Goal: Task Accomplishment & Management: Manage account settings

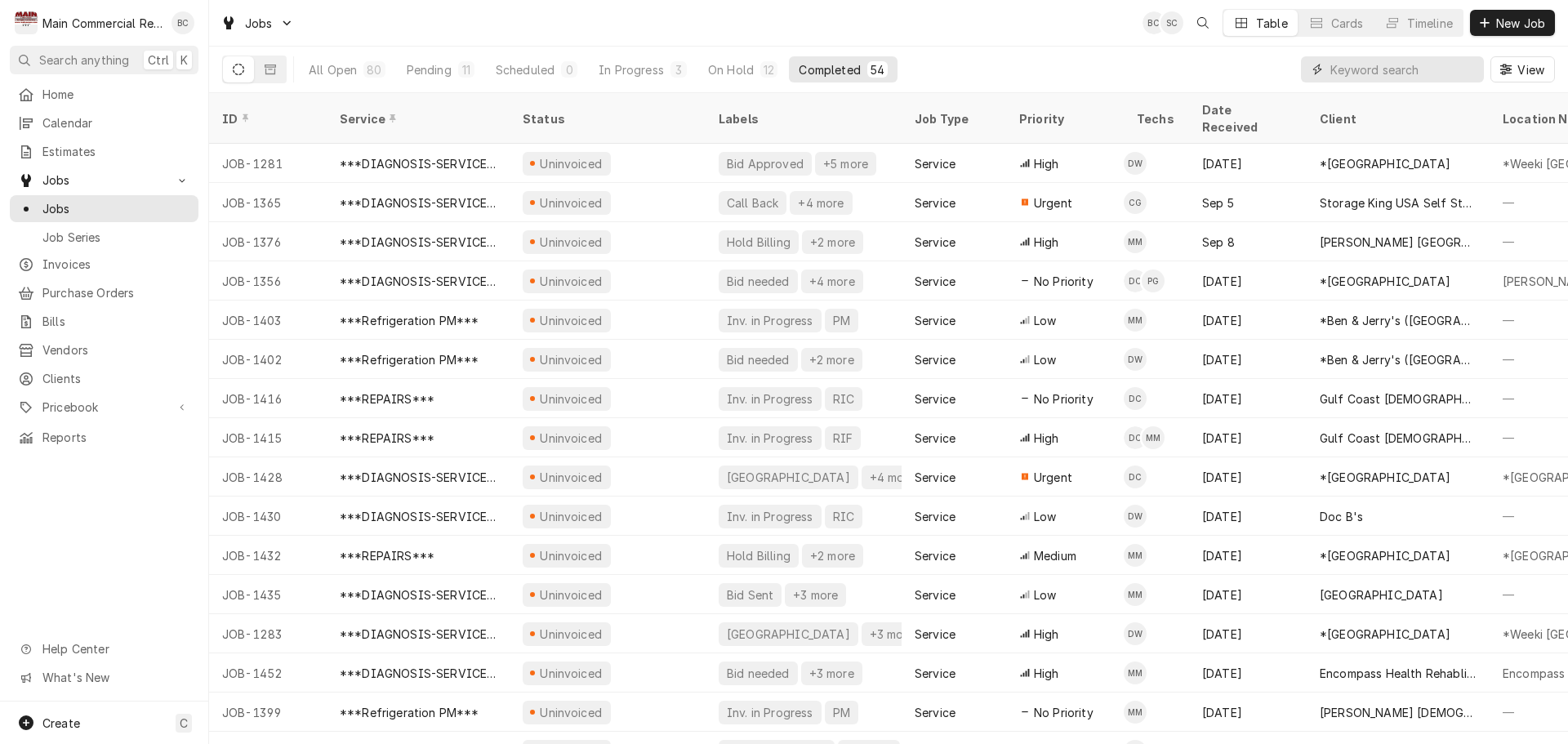
click at [1390, 77] on input "Dynamic Content Wrapper" at bounding box center [1402, 69] width 145 height 27
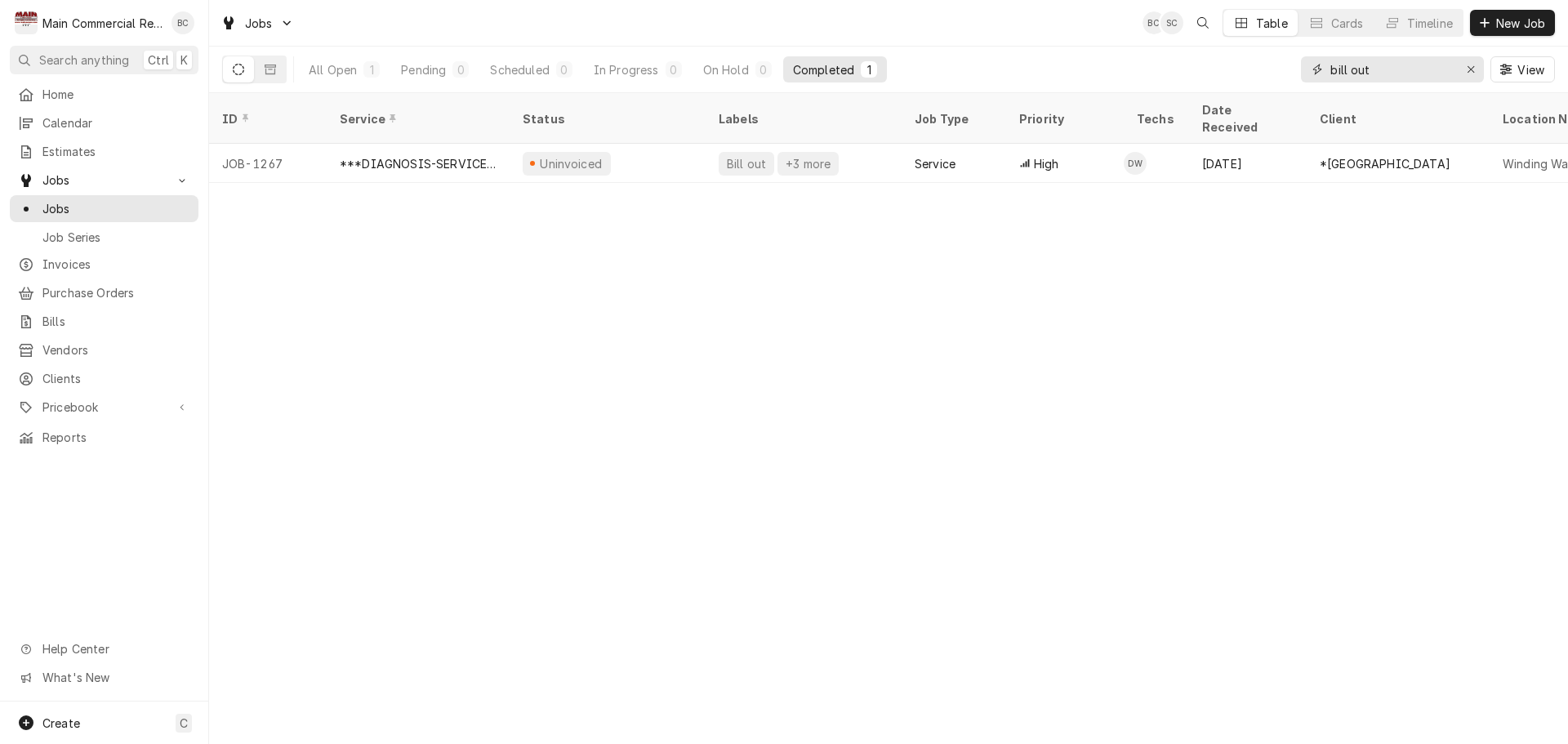
type input "bill out"
click at [1470, 68] on icon "Erase input" at bounding box center [1470, 69] width 9 height 11
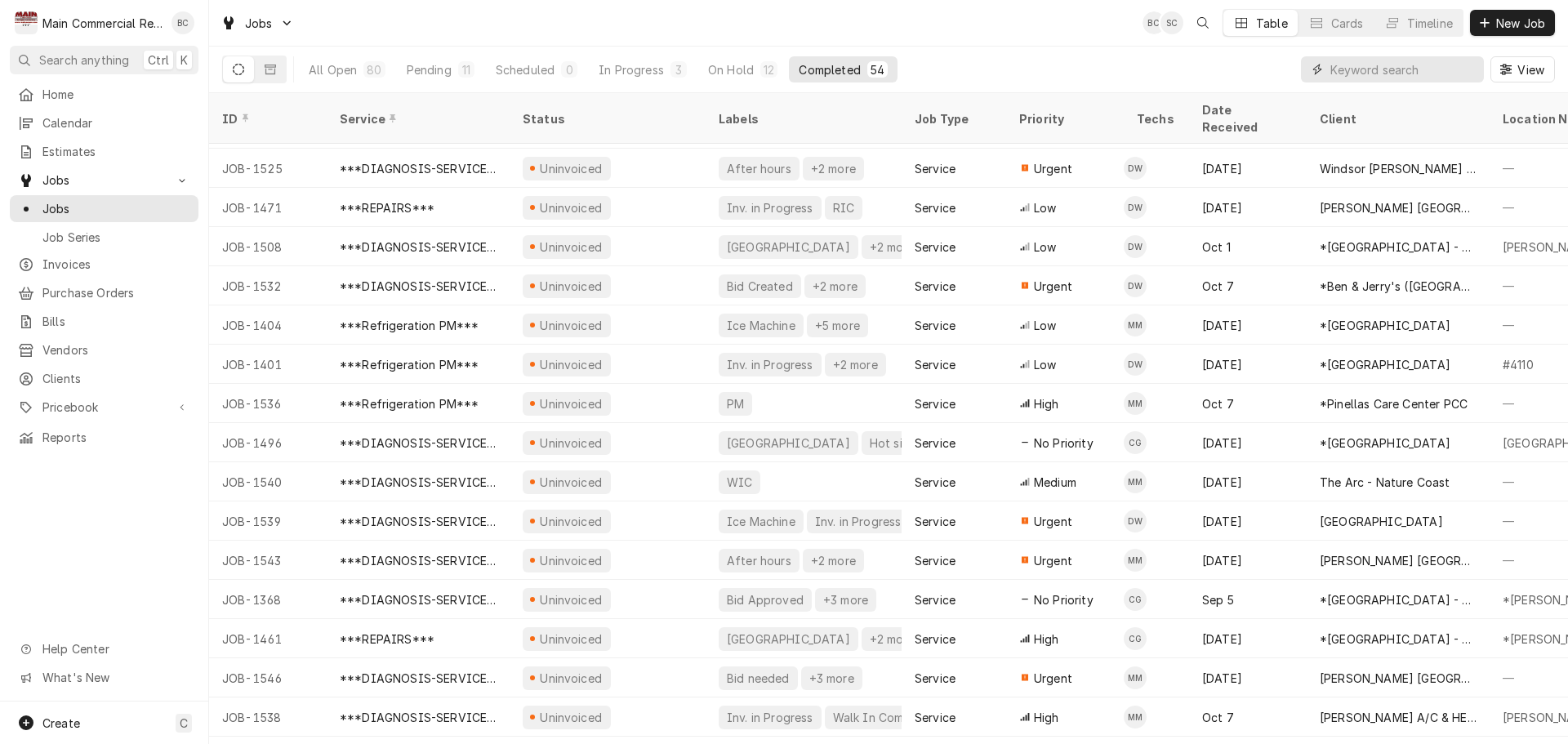
scroll to position [1509, 0]
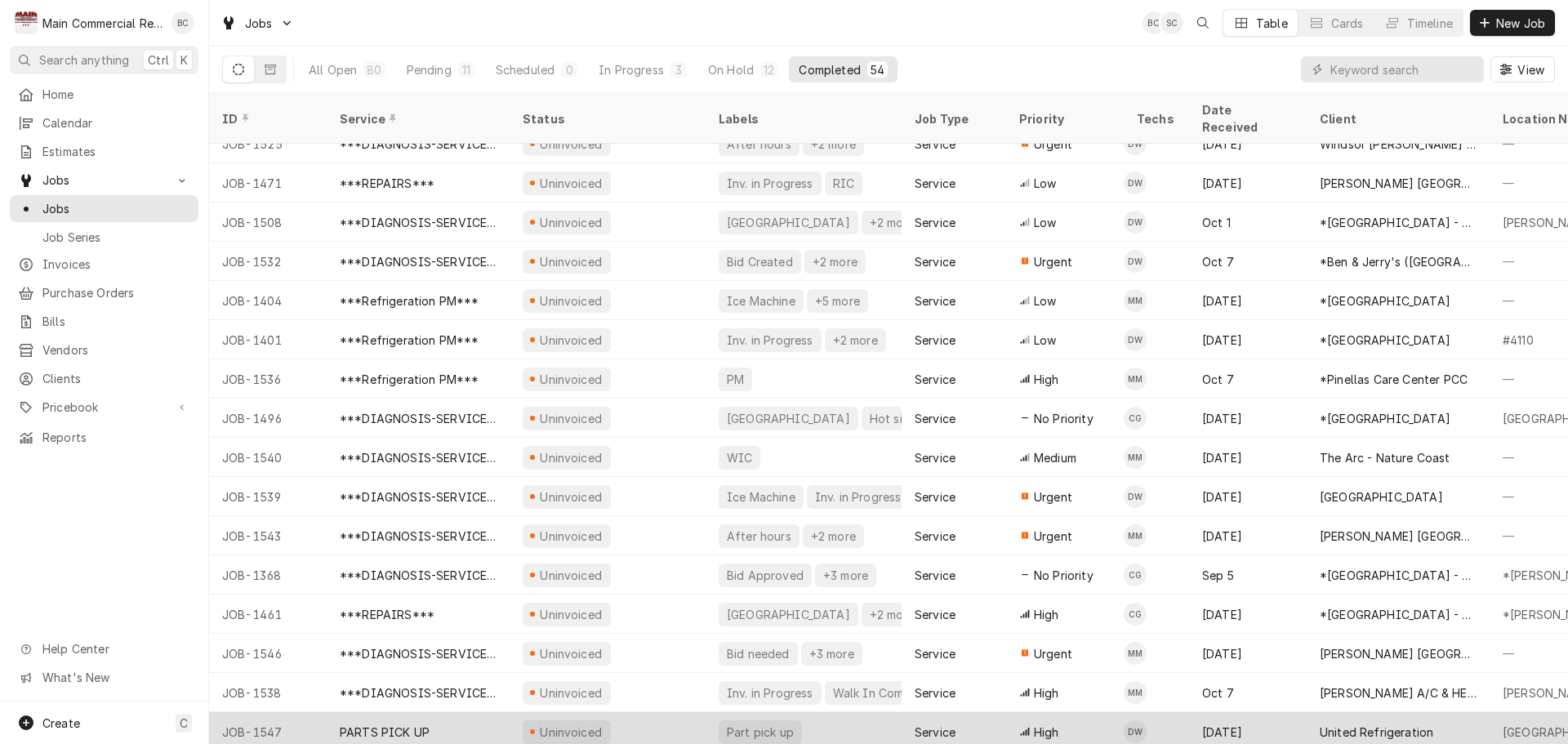
click at [357, 723] on div "PARTS PICK UP" at bounding box center [384, 732] width 90 height 17
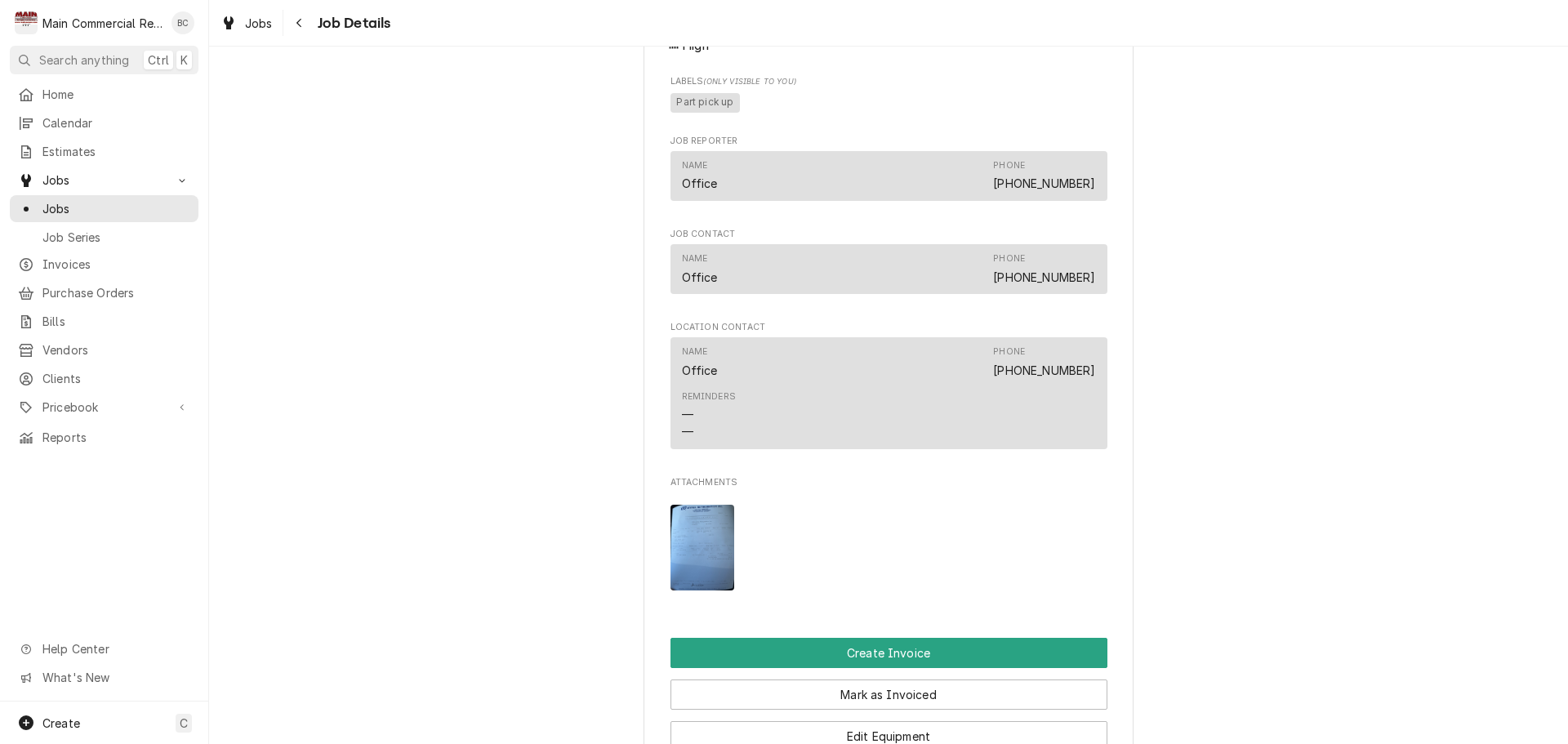
scroll to position [1225, 0]
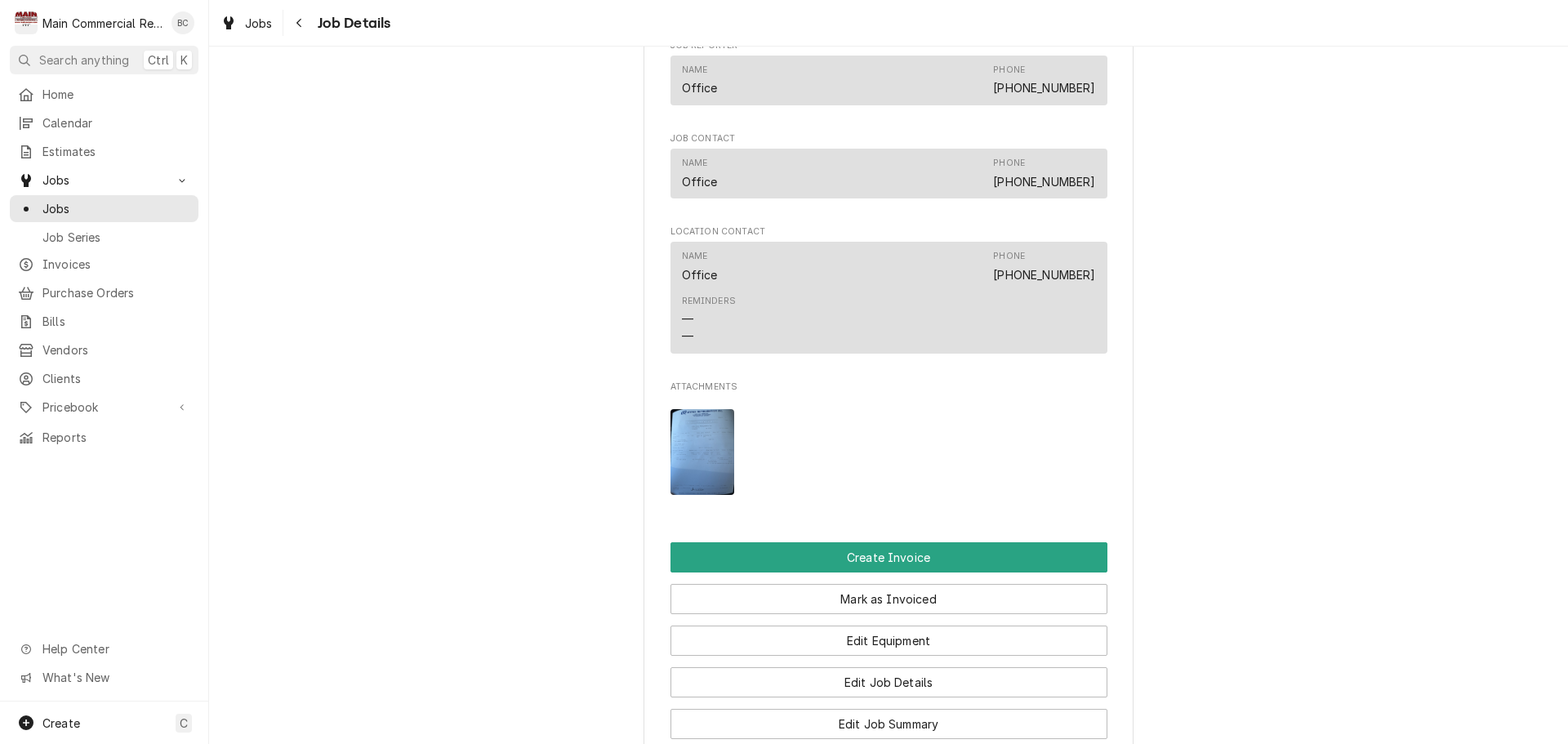
click at [706, 495] on img "Attachments" at bounding box center [702, 452] width 64 height 85
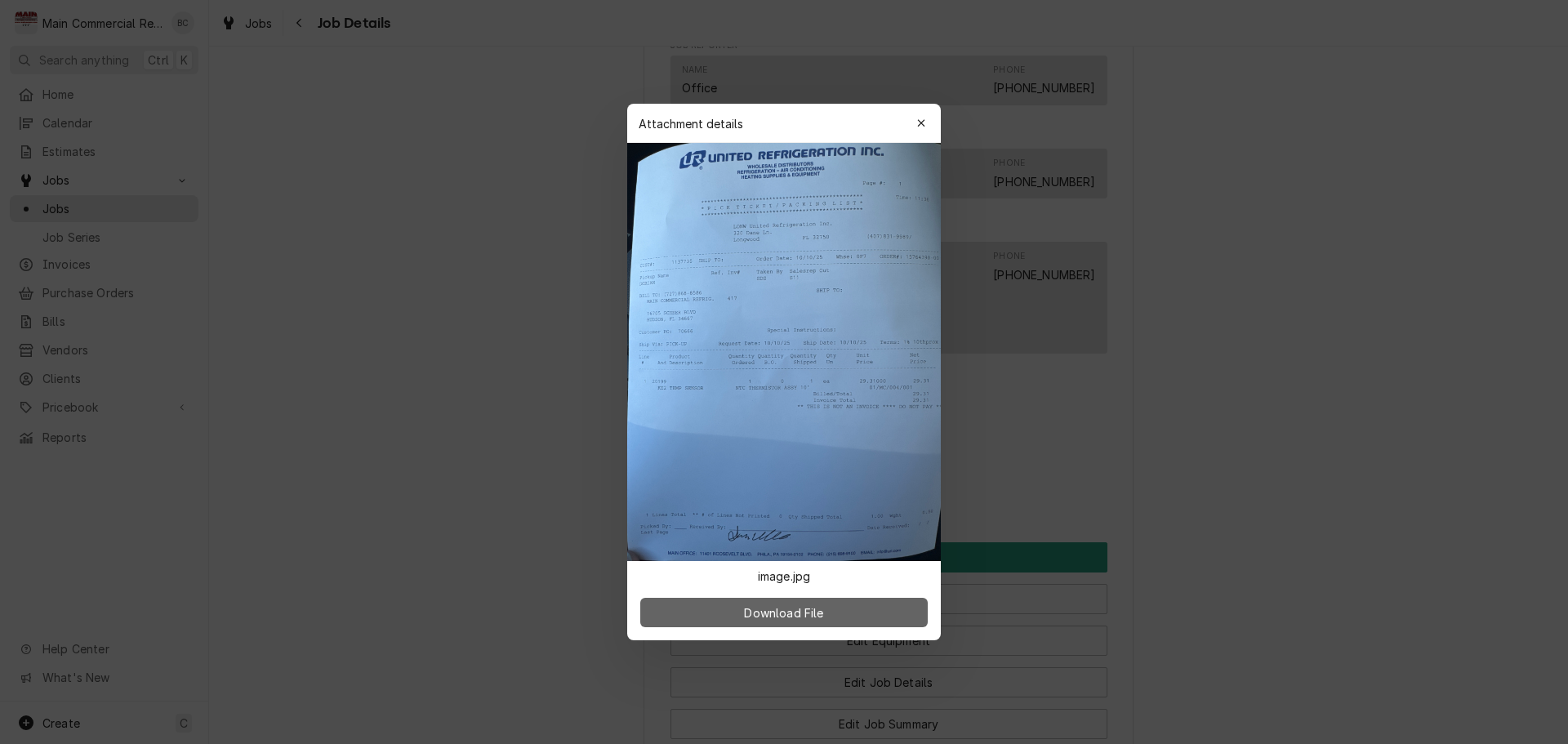
click at [783, 612] on span "Download File" at bounding box center [783, 613] width 85 height 17
click at [925, 126] on icon "button" at bounding box center [921, 123] width 9 height 11
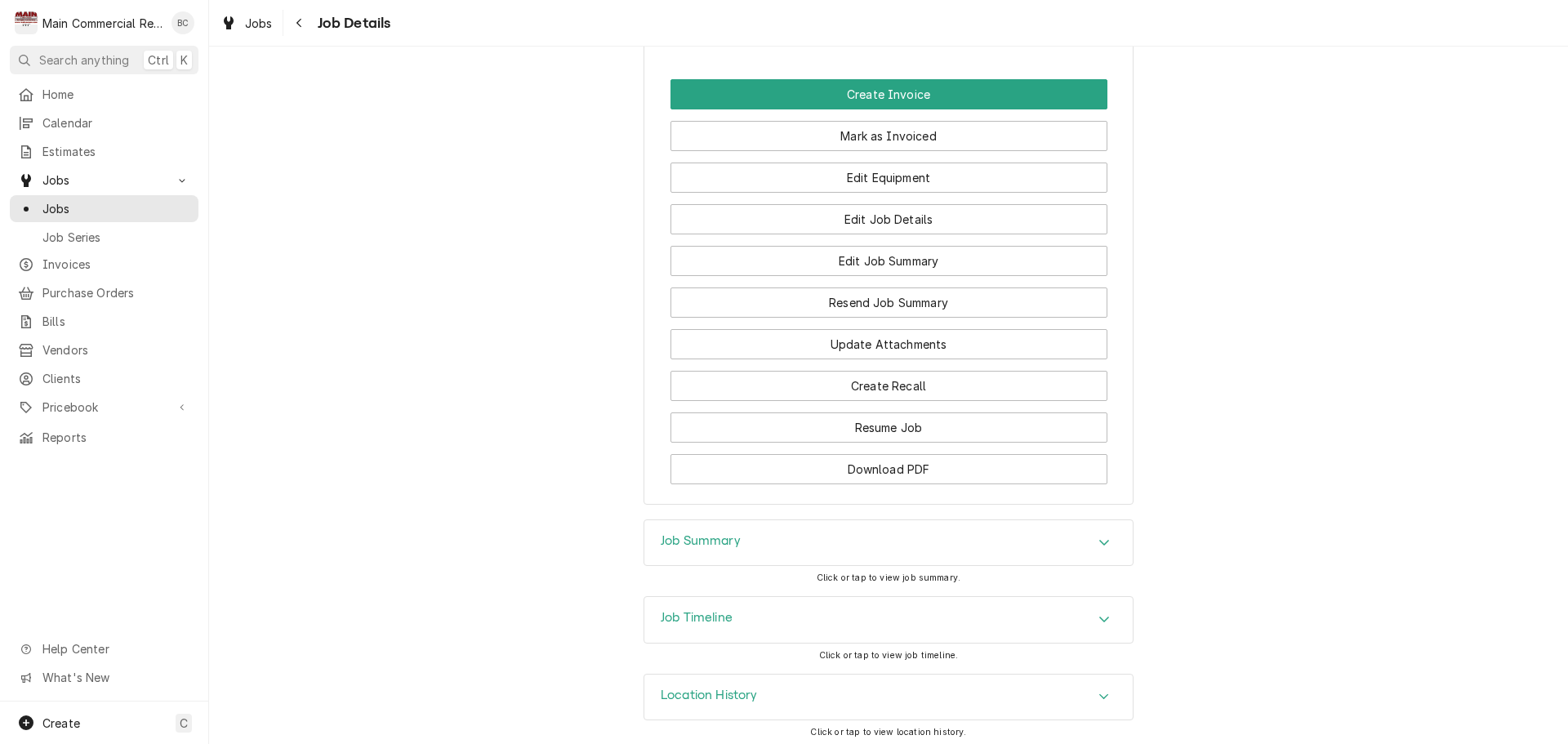
scroll to position [1714, 0]
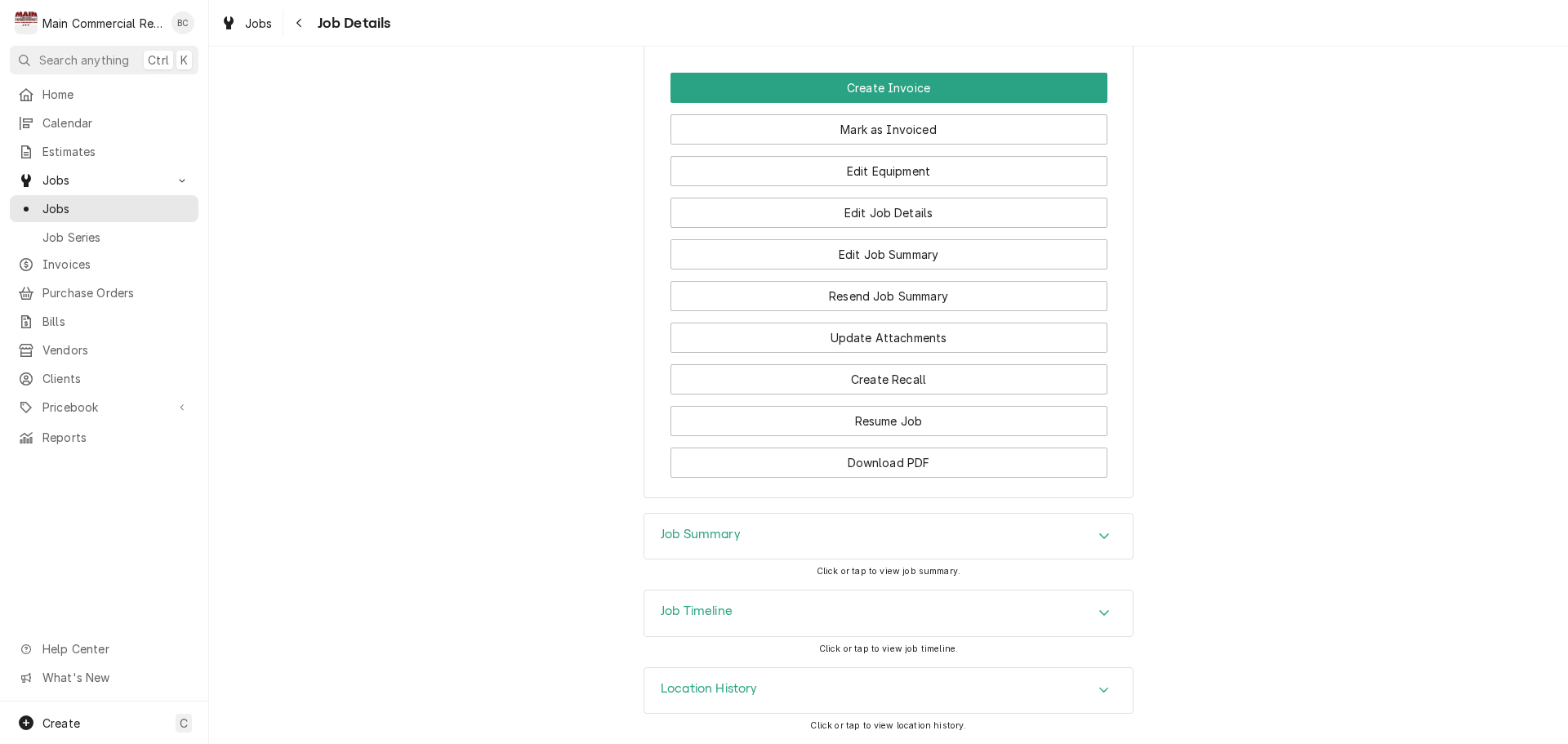
click at [726, 535] on h3 "Job Summary" at bounding box center [701, 535] width 80 height 15
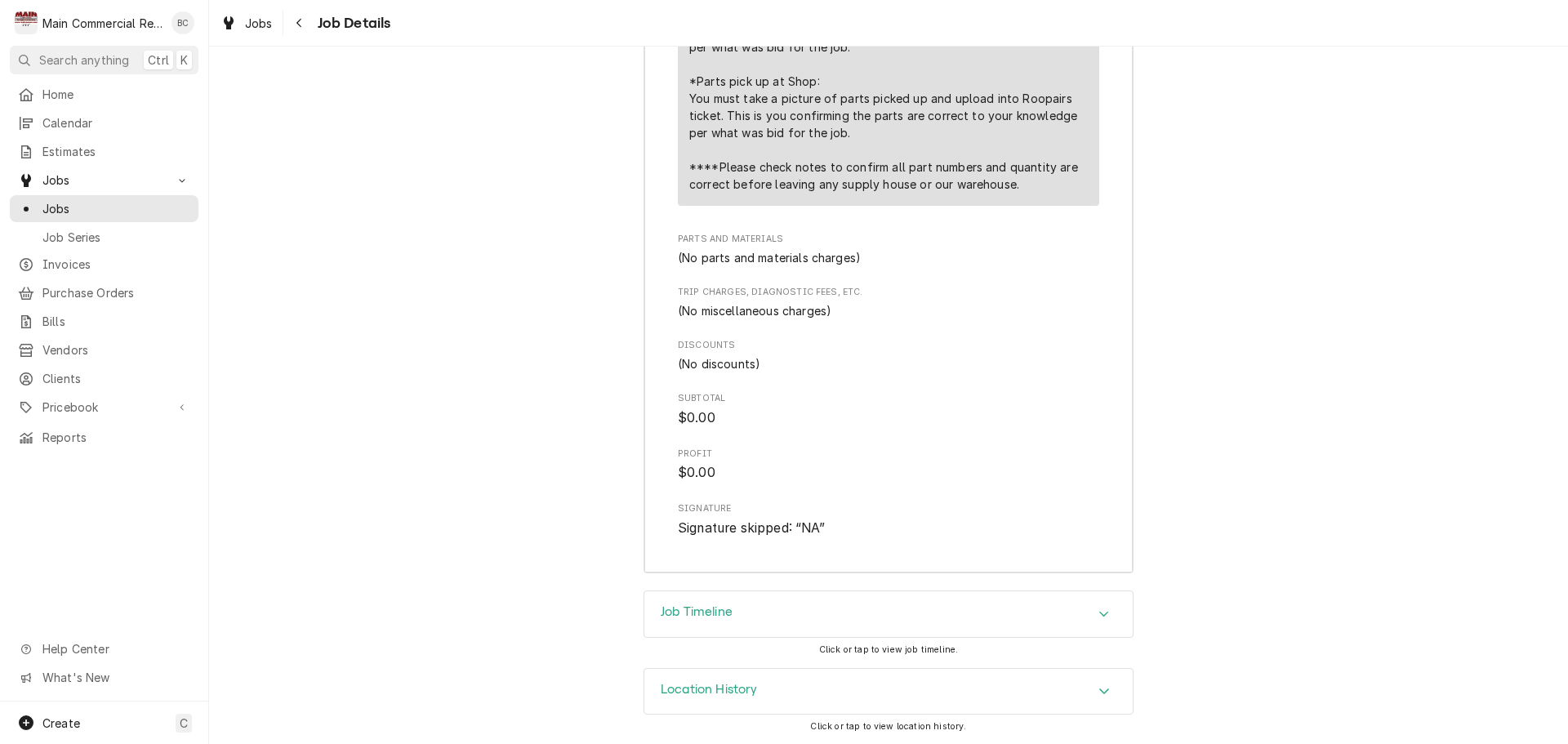
scroll to position [2737, 0]
click at [692, 614] on h3 "Job Timeline" at bounding box center [697, 611] width 72 height 15
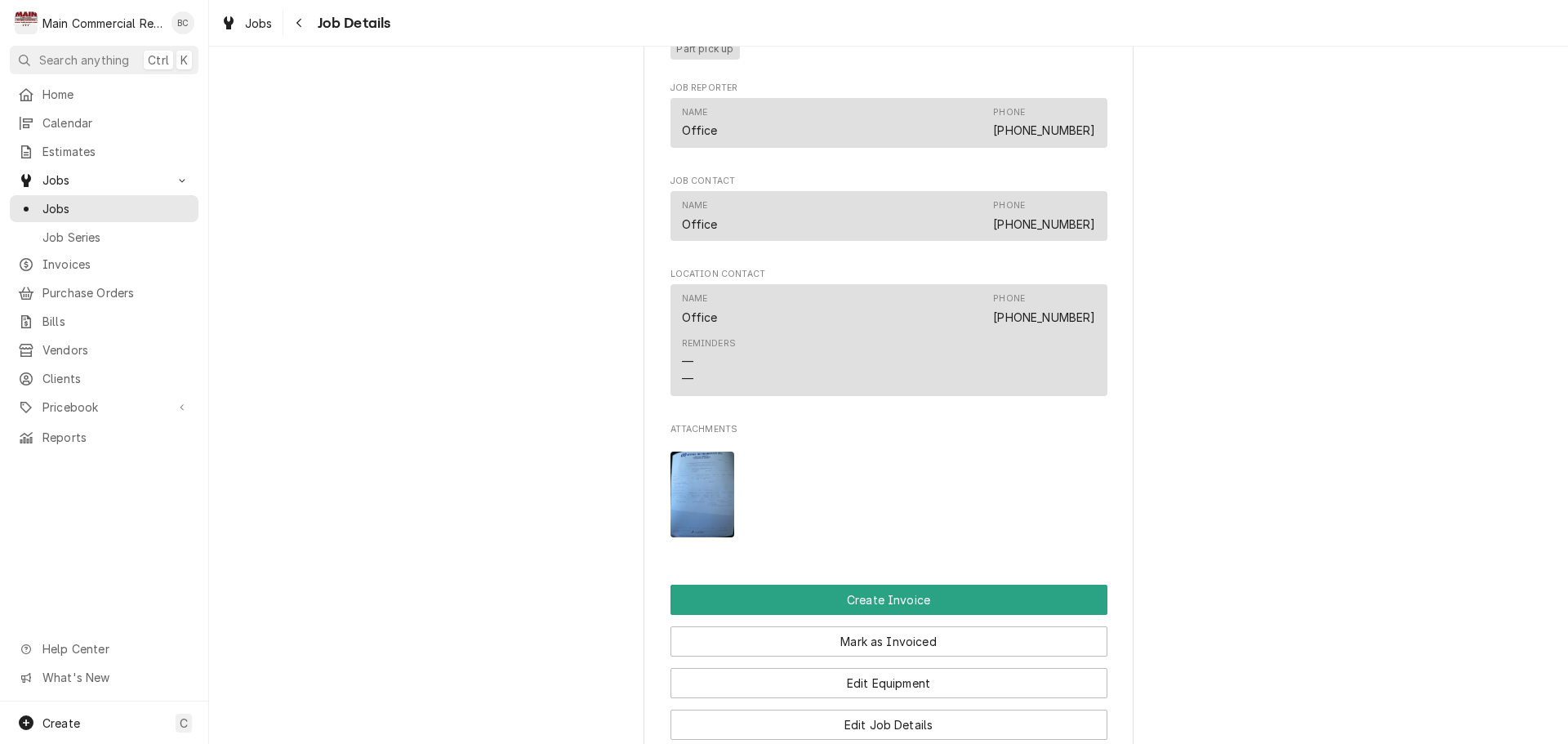
scroll to position [1306, 0]
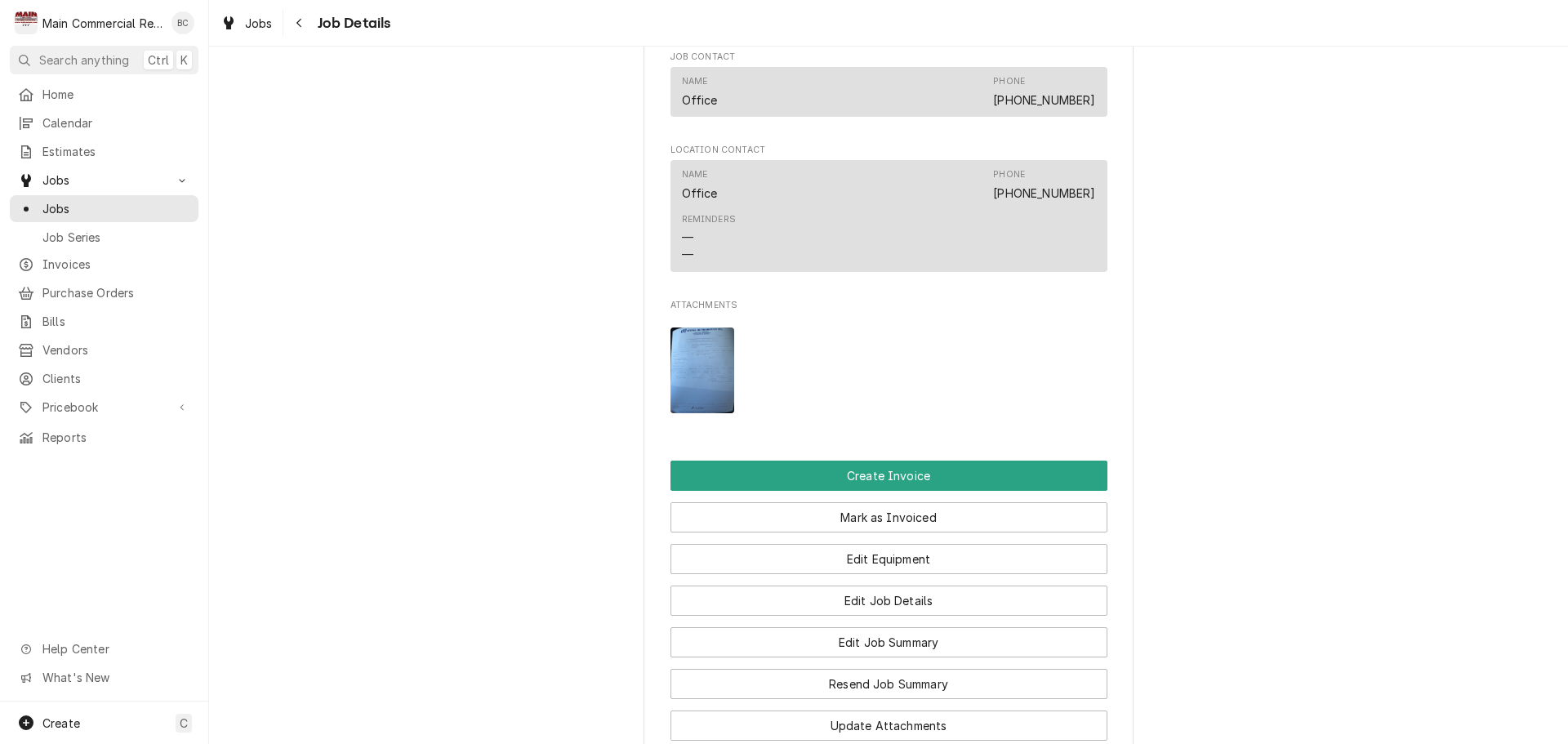
click at [704, 408] on img "Attachments" at bounding box center [702, 370] width 64 height 85
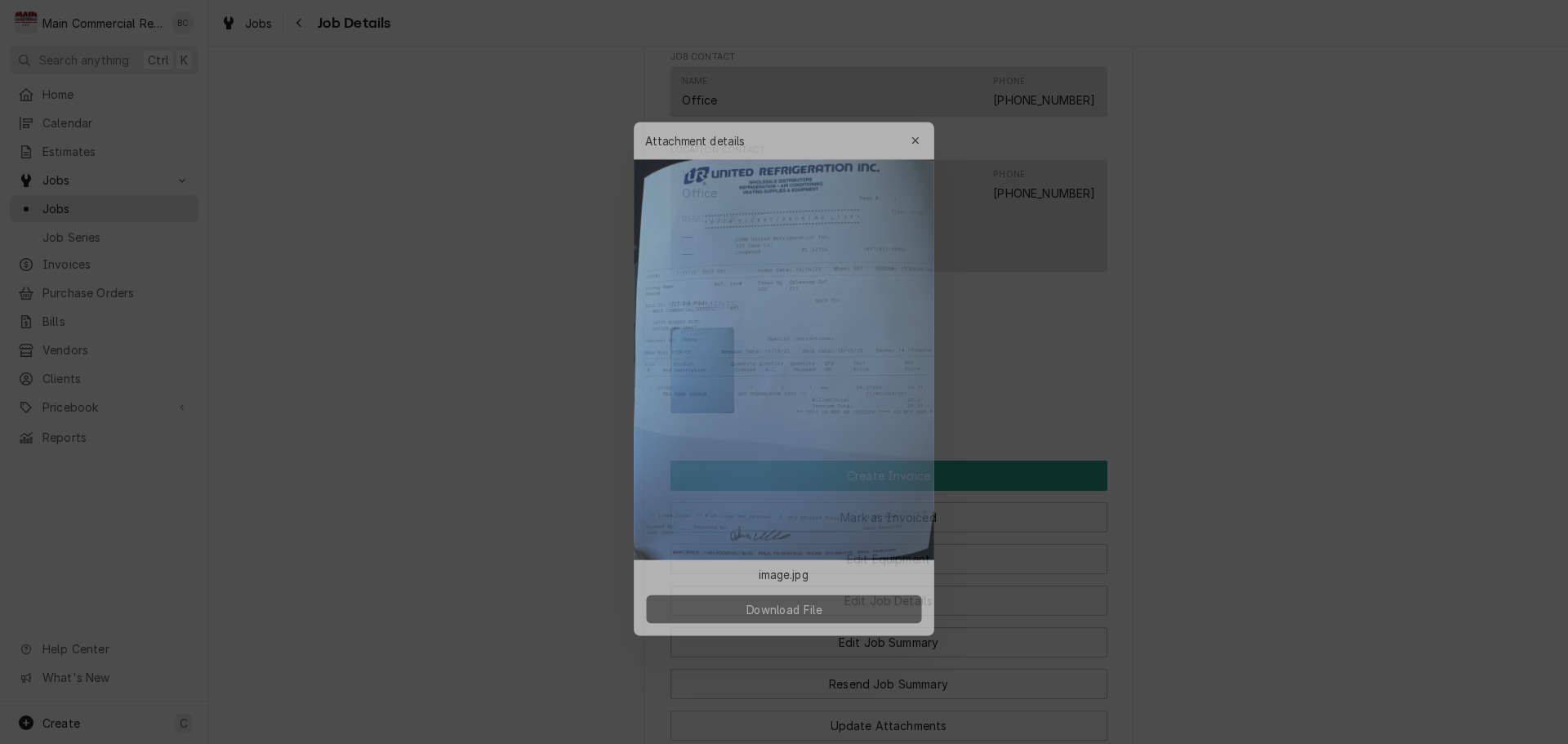
click at [841, 613] on button "Download File" at bounding box center [783, 612] width 287 height 29
click at [797, 616] on span "Download File" at bounding box center [783, 613] width 85 height 17
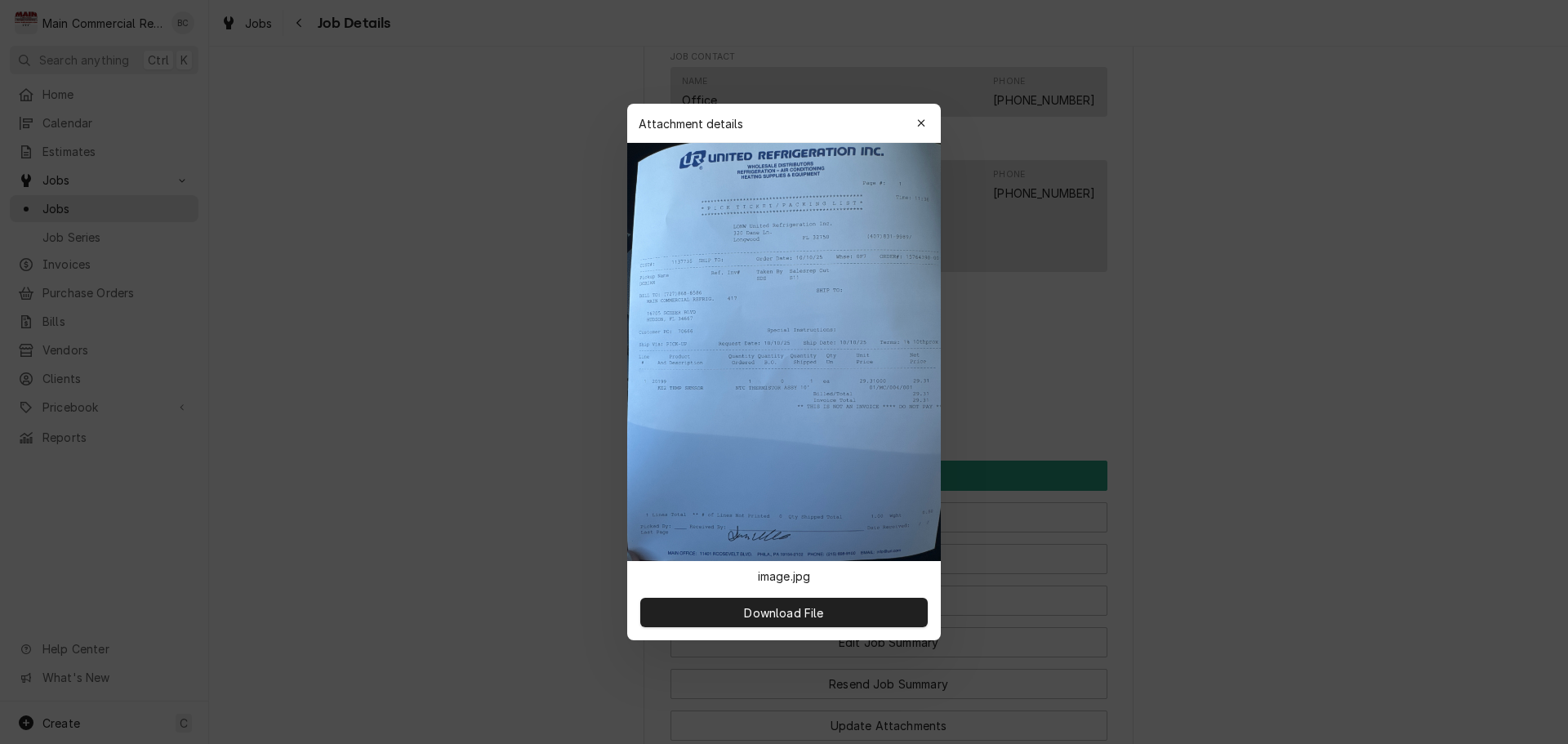
click at [1217, 522] on div at bounding box center [784, 372] width 1568 height 744
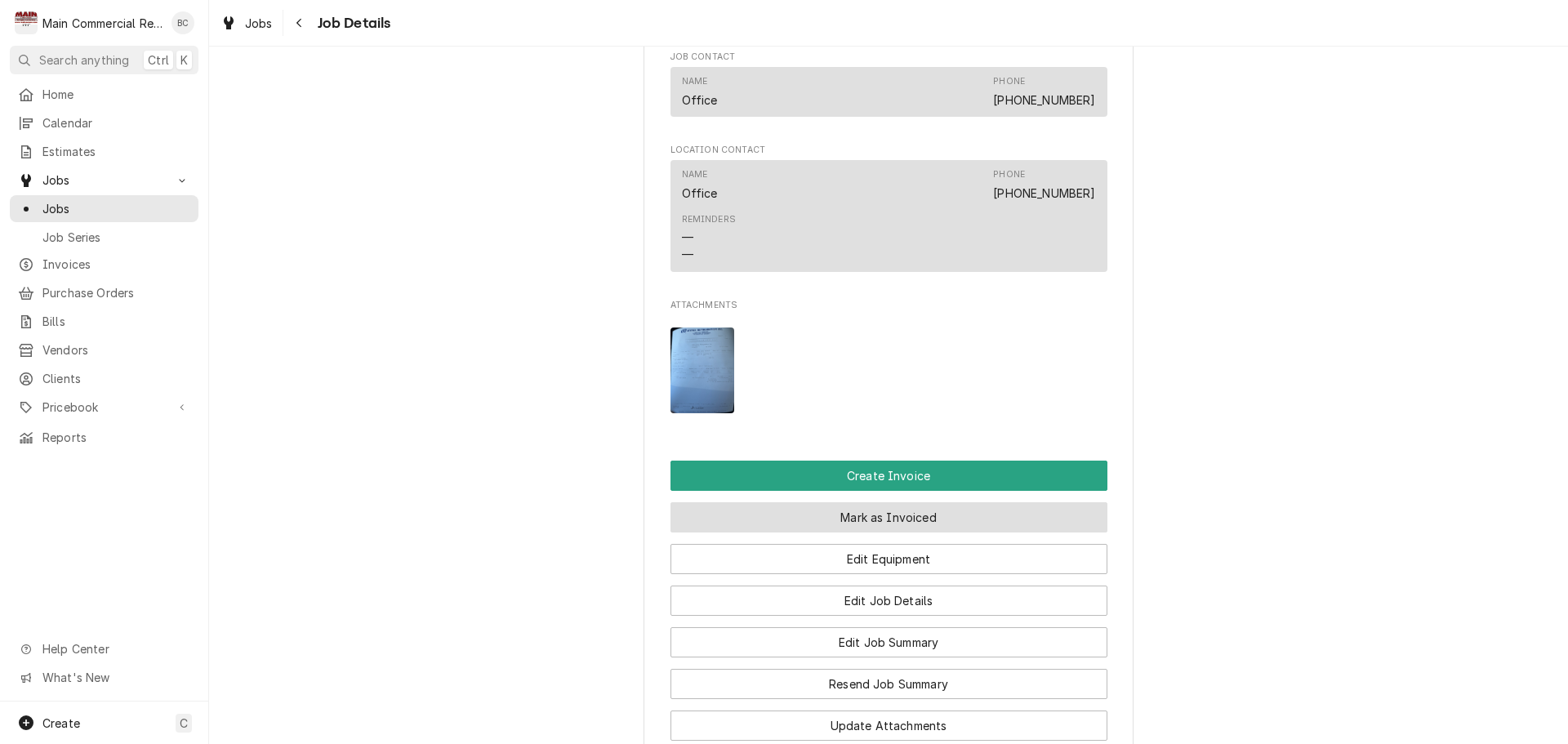
click at [871, 533] on button "Mark as Invoiced" at bounding box center [888, 517] width 437 height 30
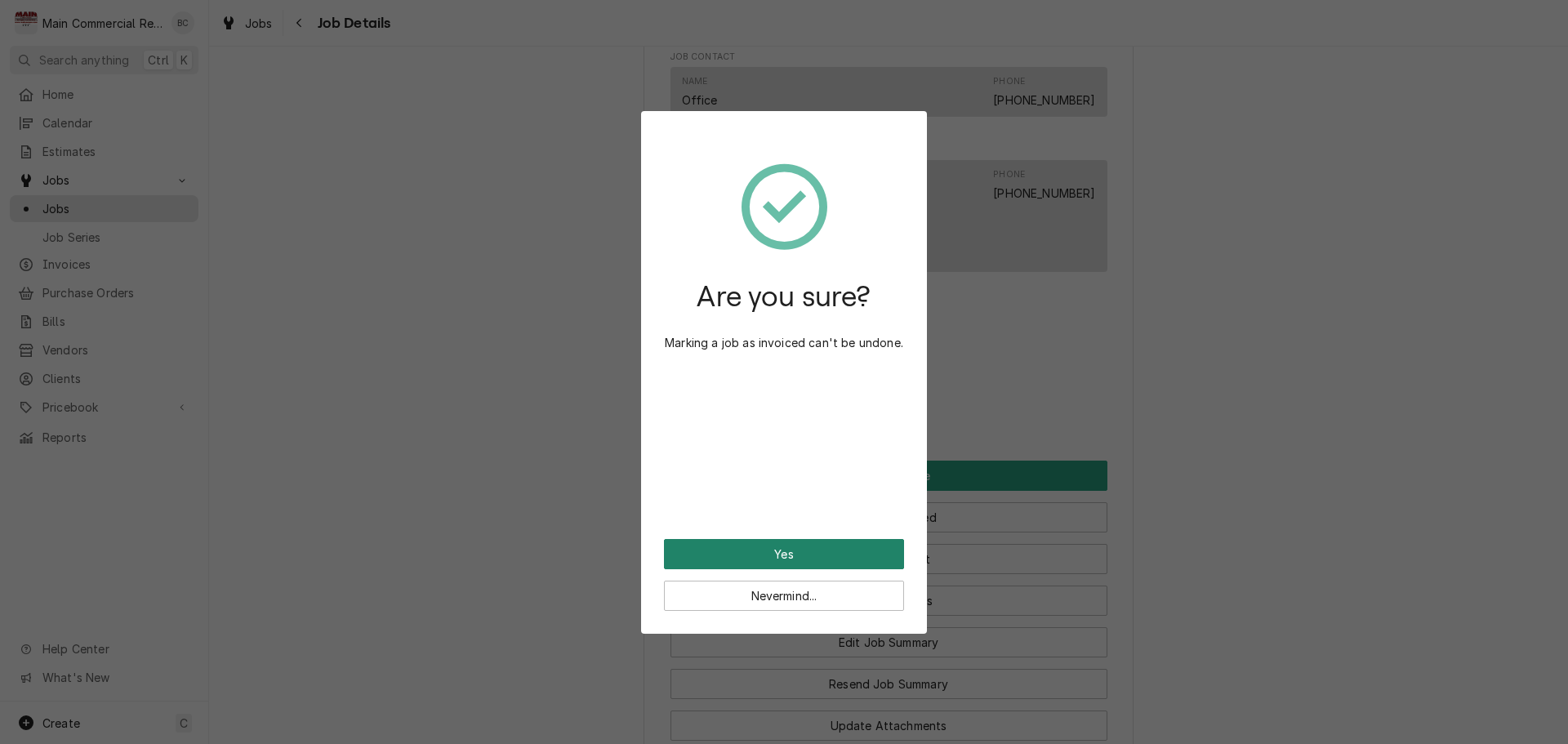
click at [817, 557] on button "Yes" at bounding box center [783, 554] width 240 height 30
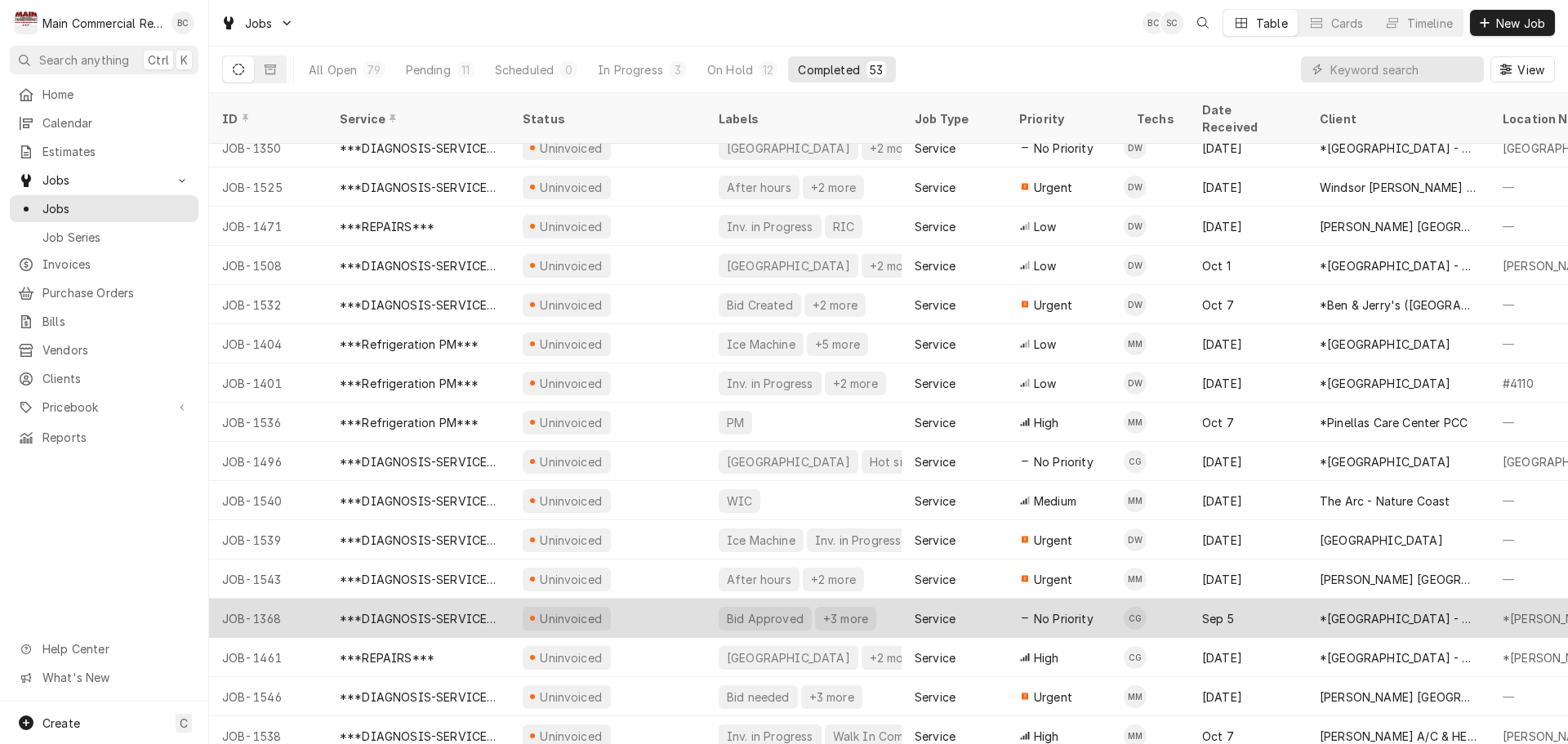
scroll to position [1470, 0]
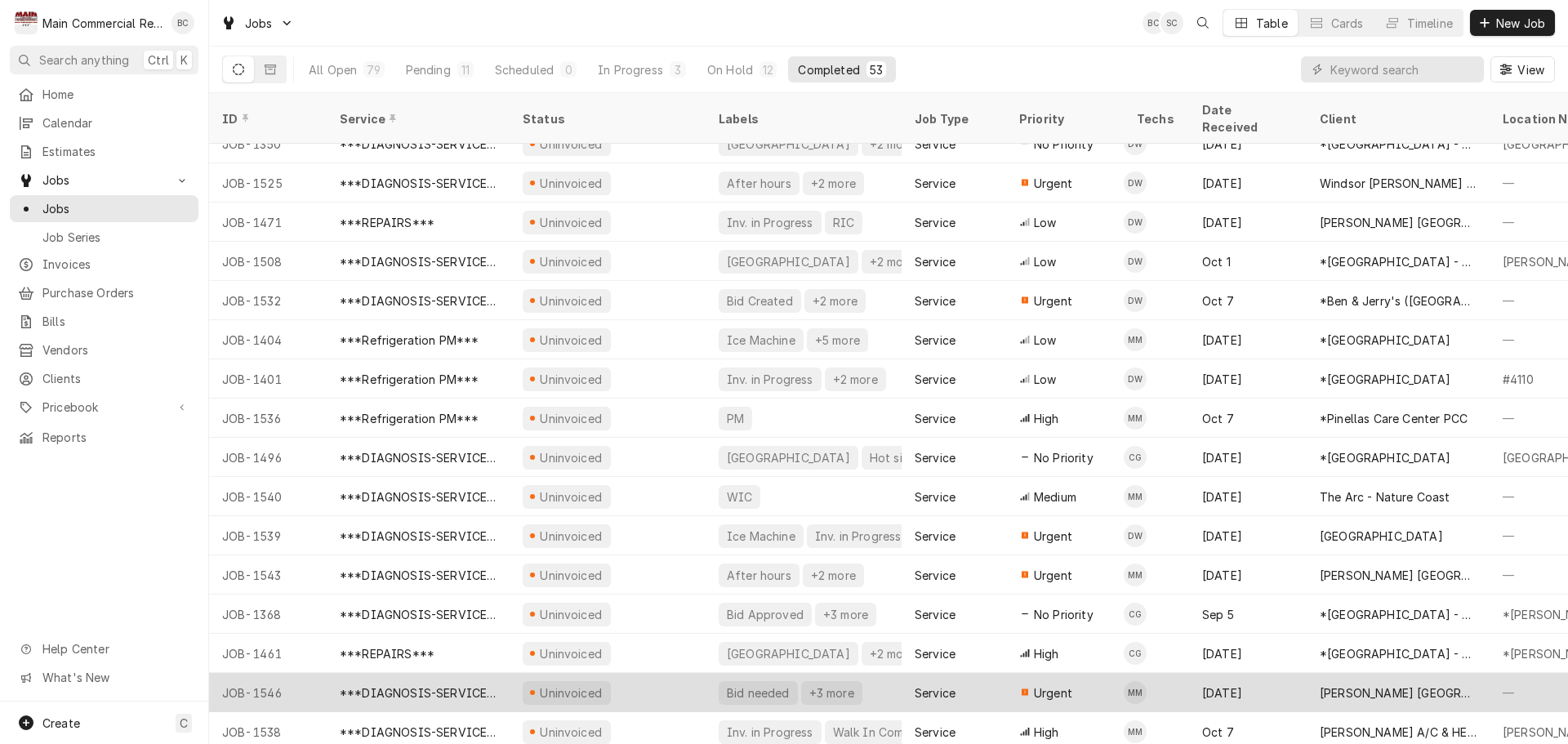
click at [740, 684] on div "Bid needed" at bounding box center [758, 693] width 66 height 17
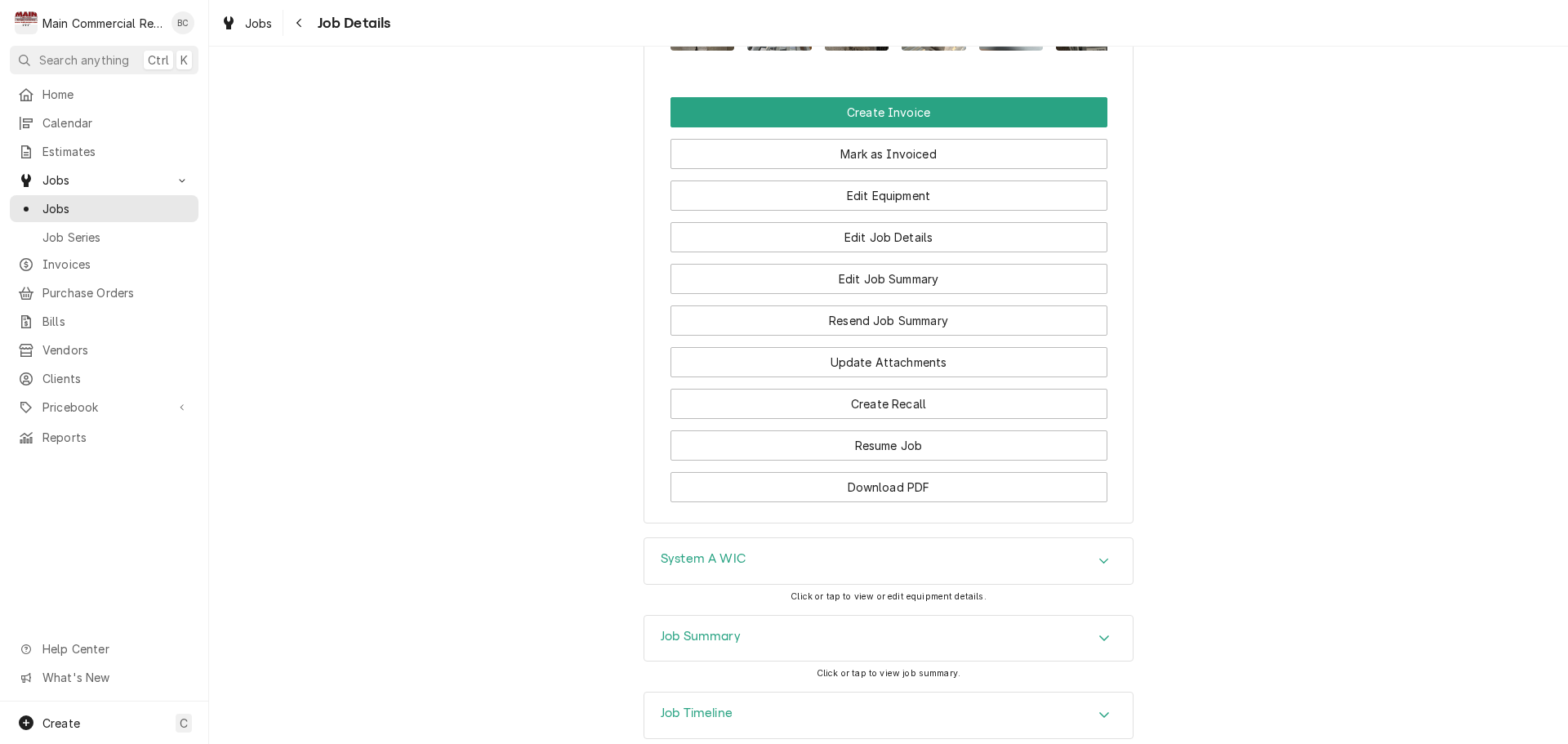
scroll to position [1668, 0]
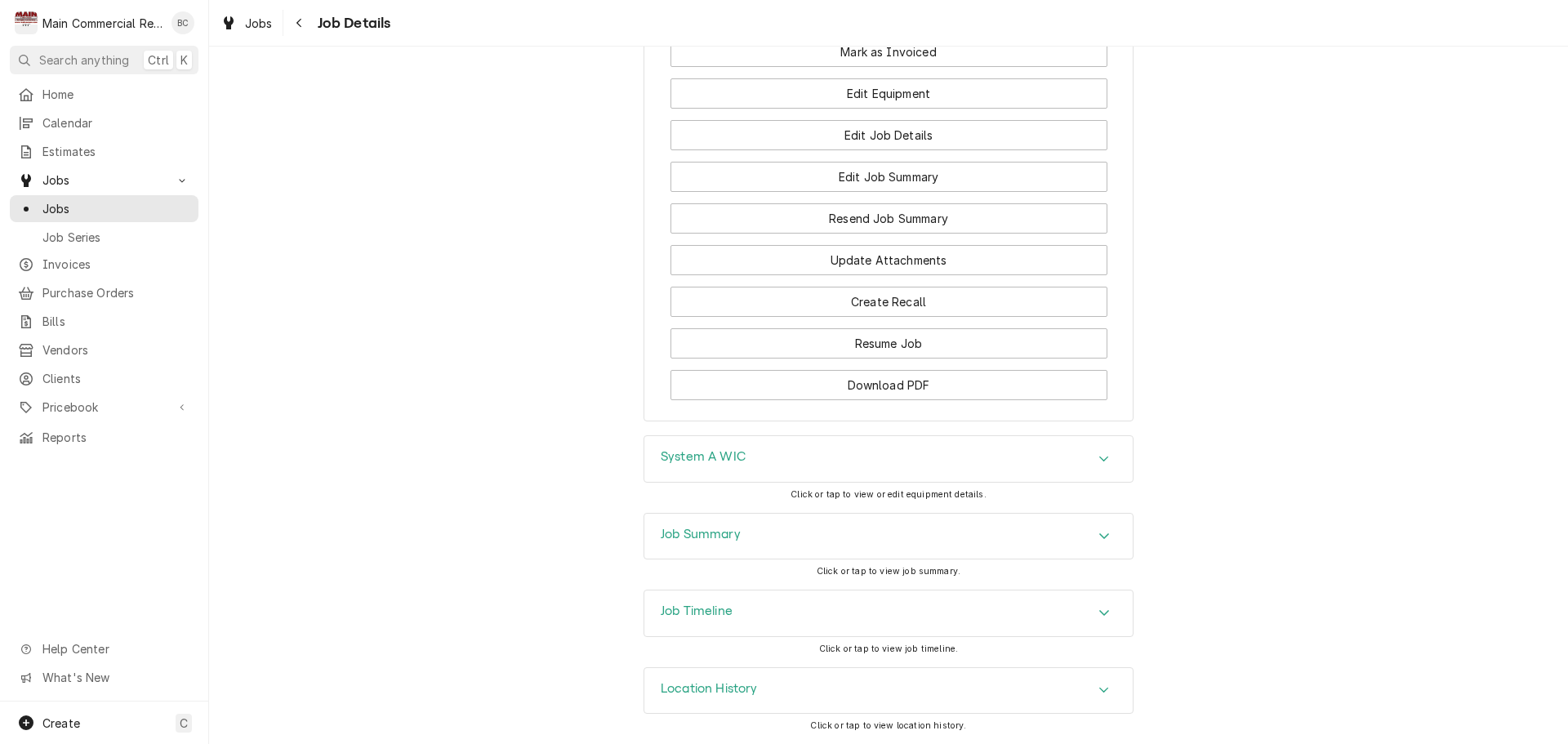
click at [699, 531] on h3 "Job Summary" at bounding box center [701, 535] width 80 height 15
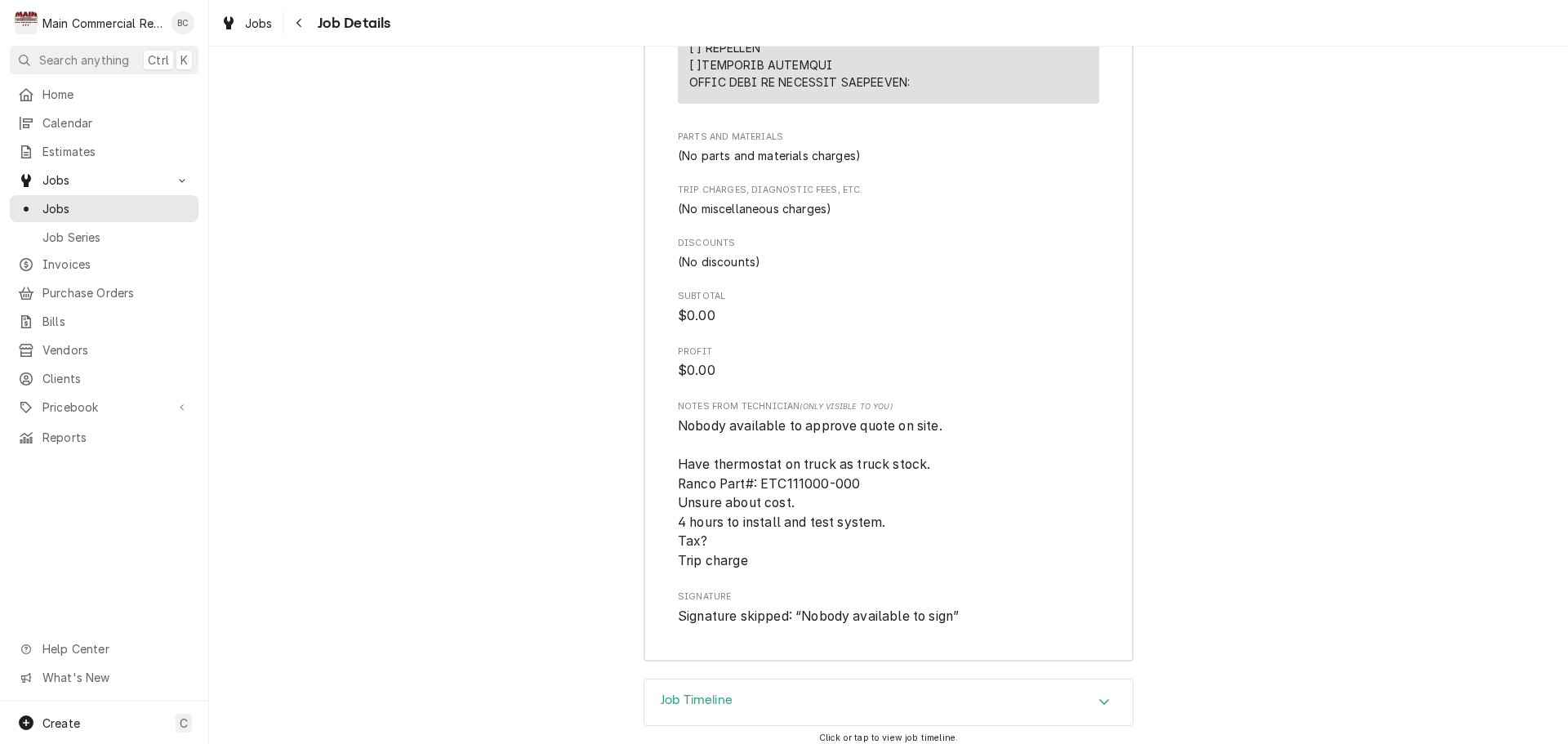
scroll to position [3550, 0]
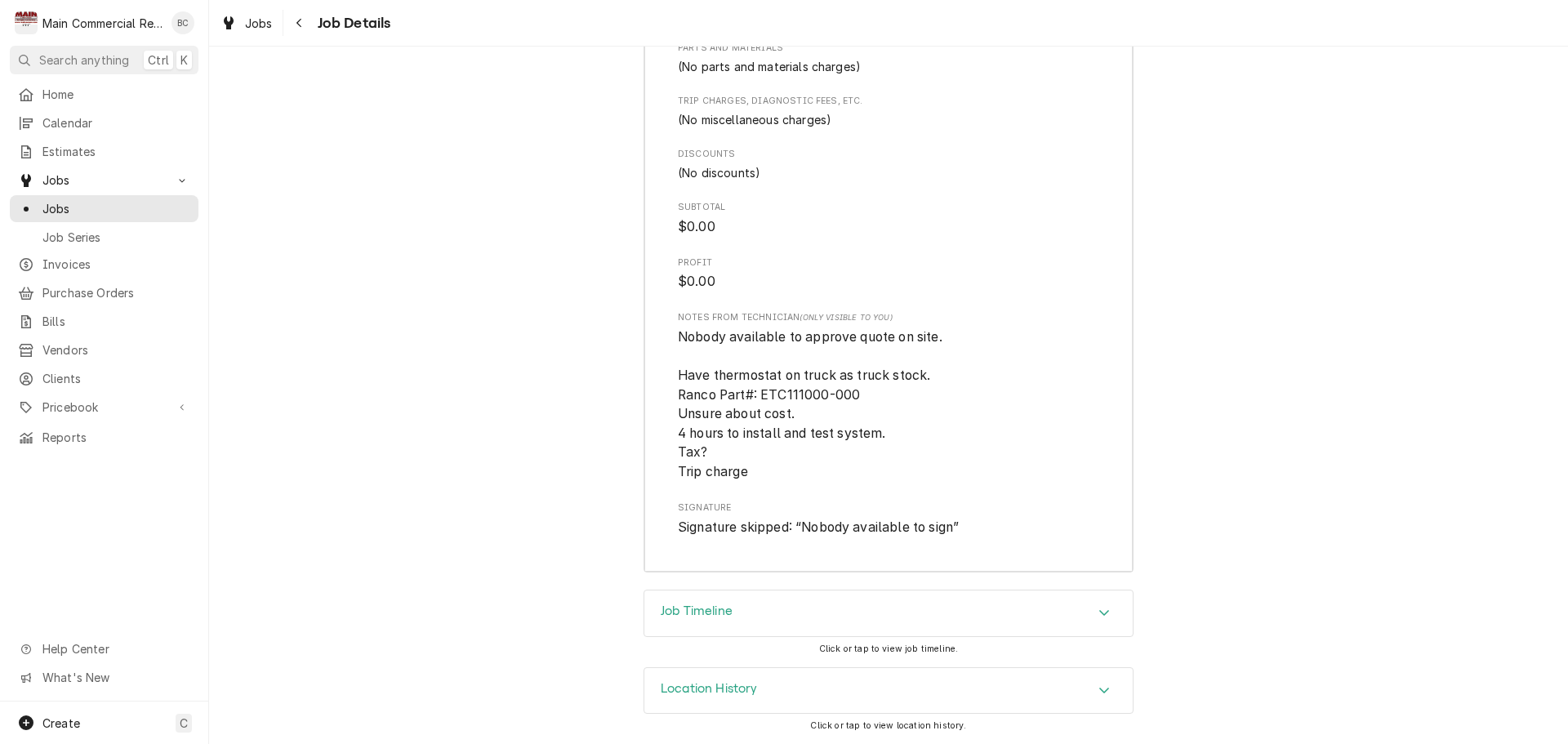
click at [716, 615] on h3 "Job Timeline" at bounding box center [697, 611] width 72 height 15
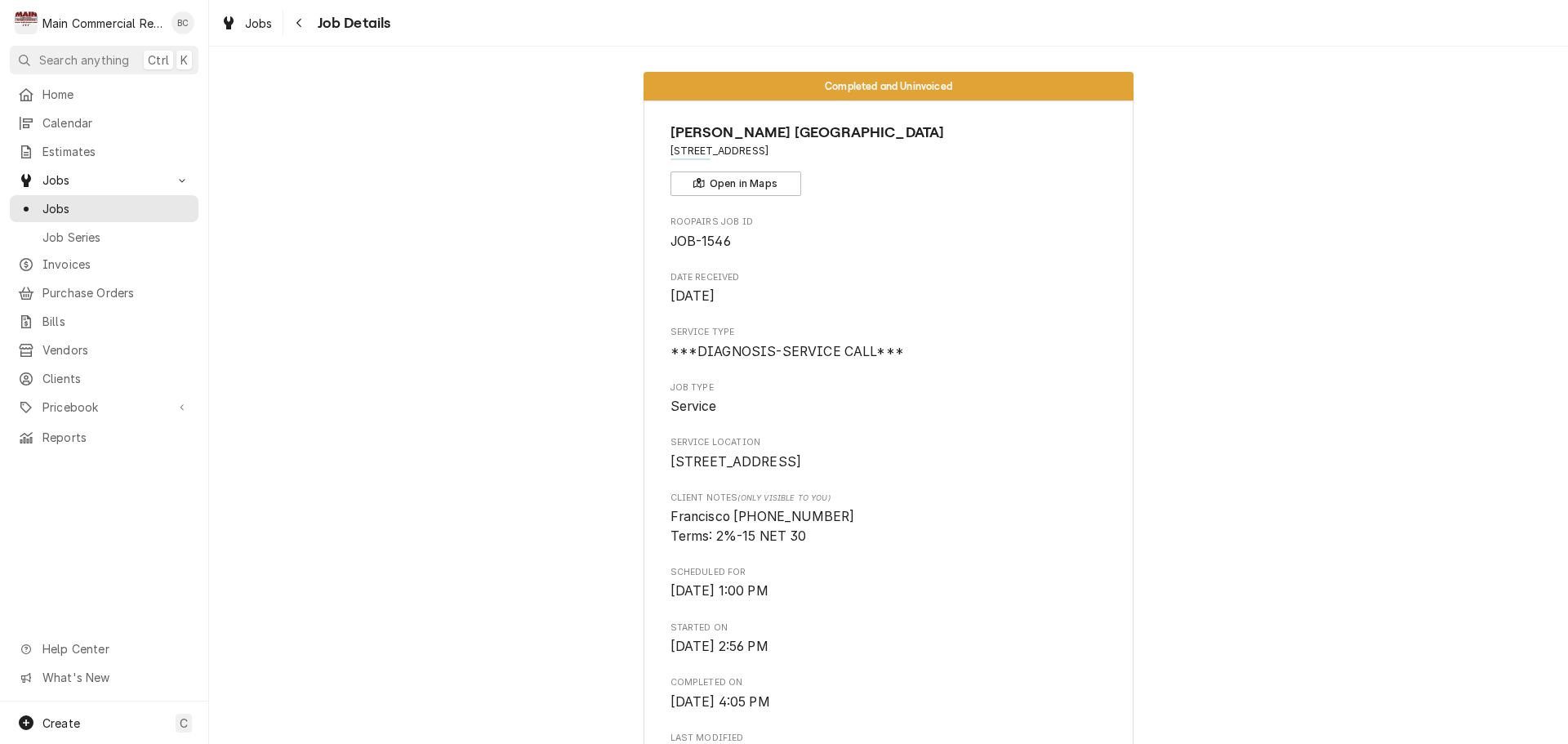
scroll to position [0, 0]
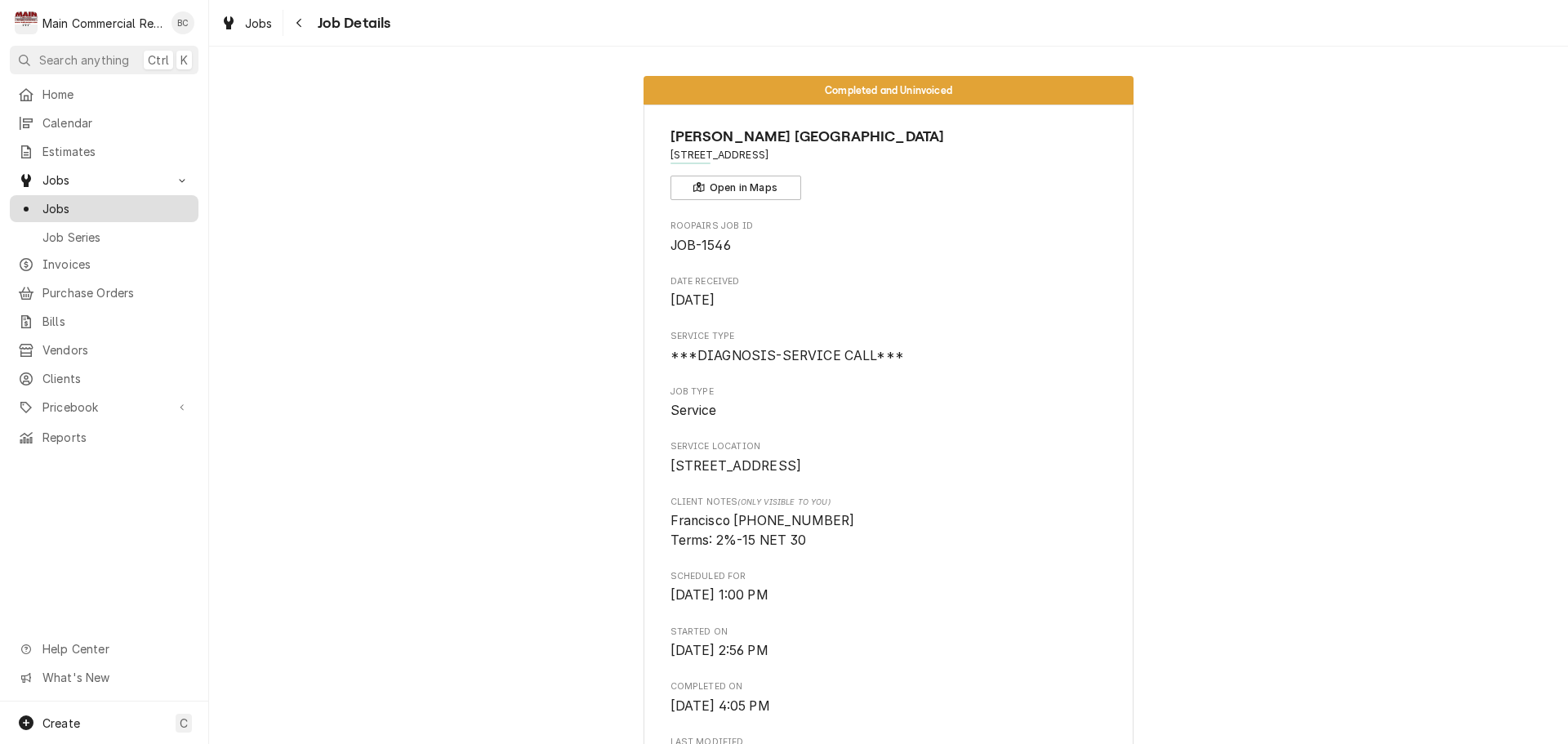
click at [133, 204] on span "Jobs" at bounding box center [117, 209] width 148 height 17
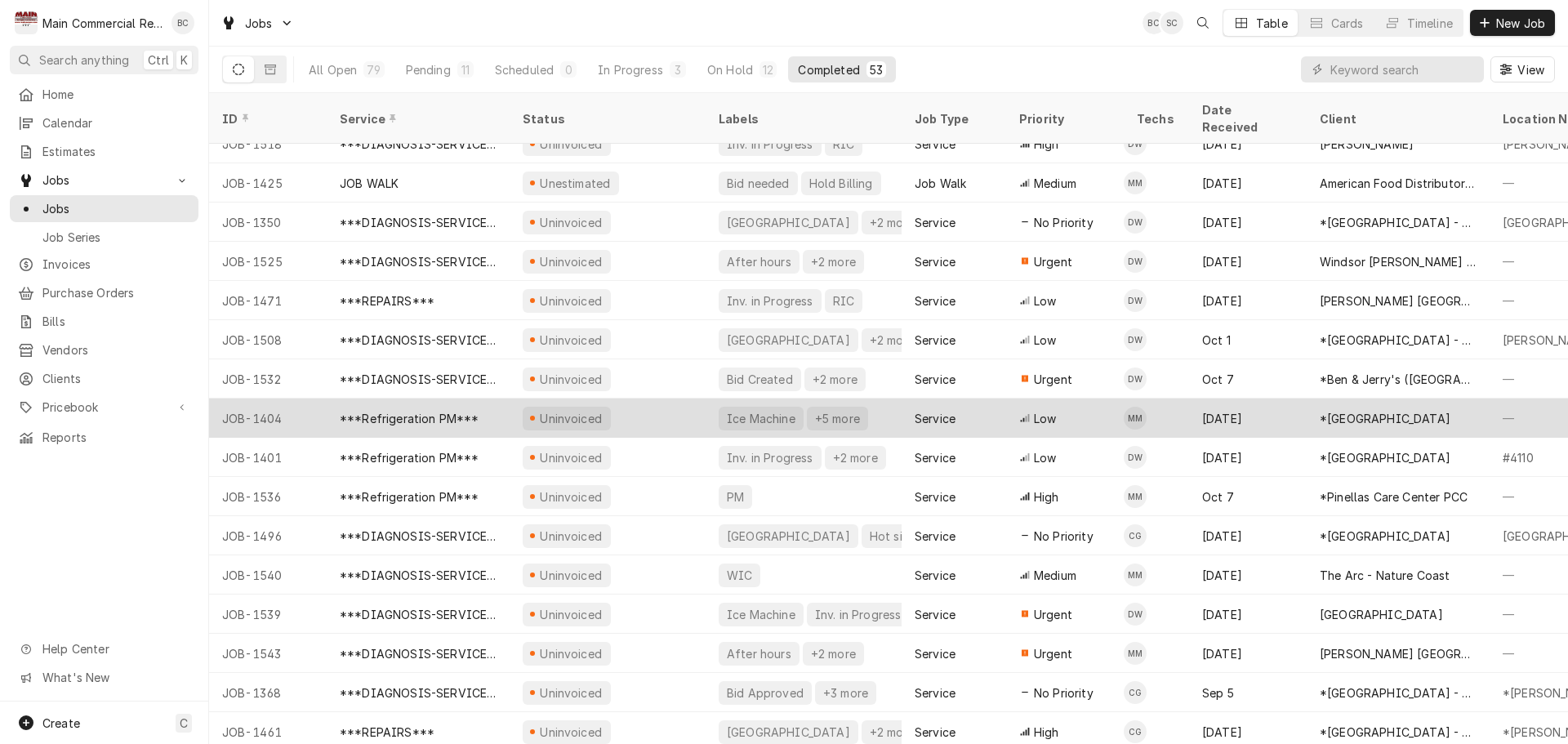
scroll to position [1470, 0]
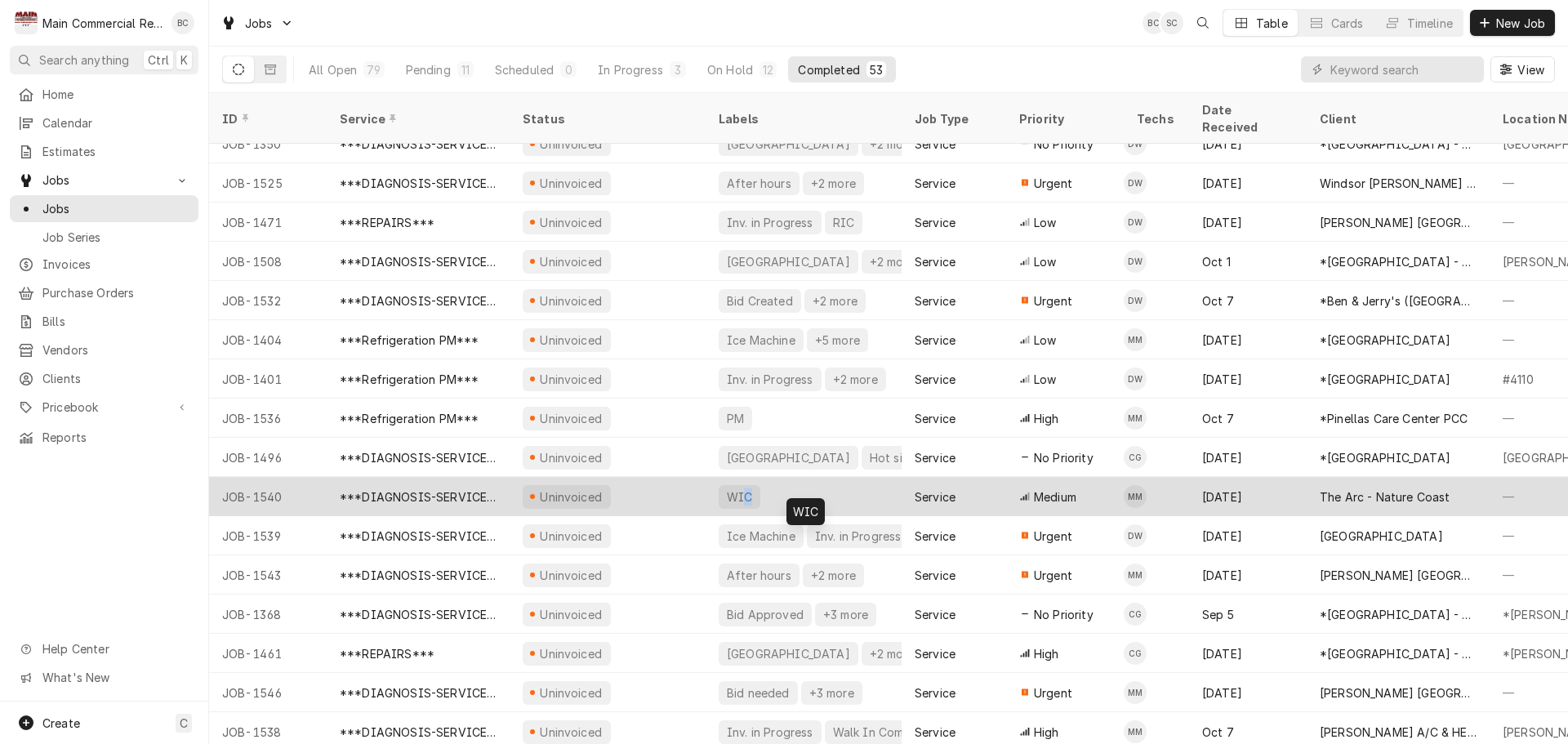
click at [747, 486] on div "WIC" at bounding box center [803, 496] width 196 height 39
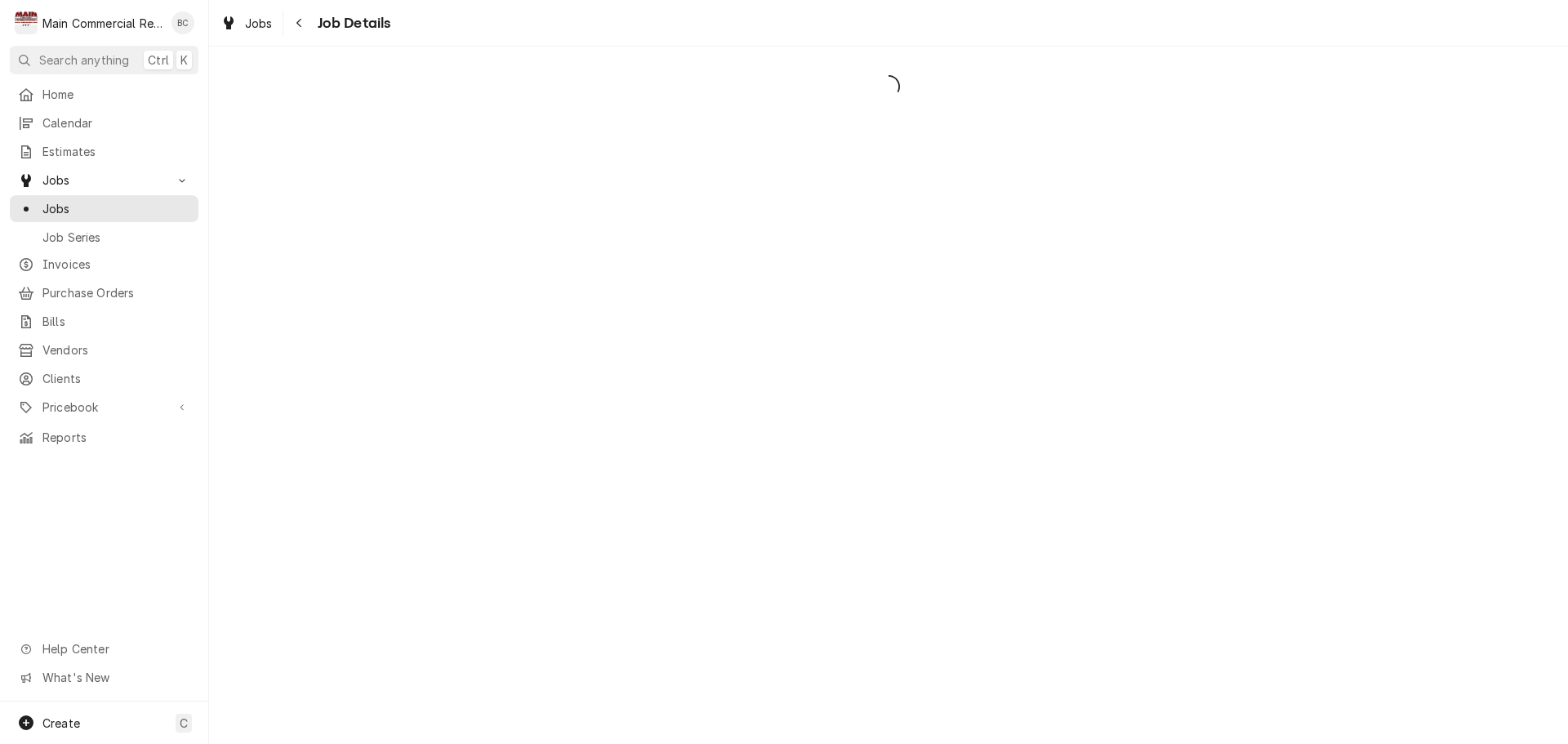
drag, startPoint x: 0, startPoint y: 0, endPoint x: 775, endPoint y: 481, distance: 912.1
click at [775, 481] on div "Dynamic Content Wrapper" at bounding box center [889, 395] width 1359 height 698
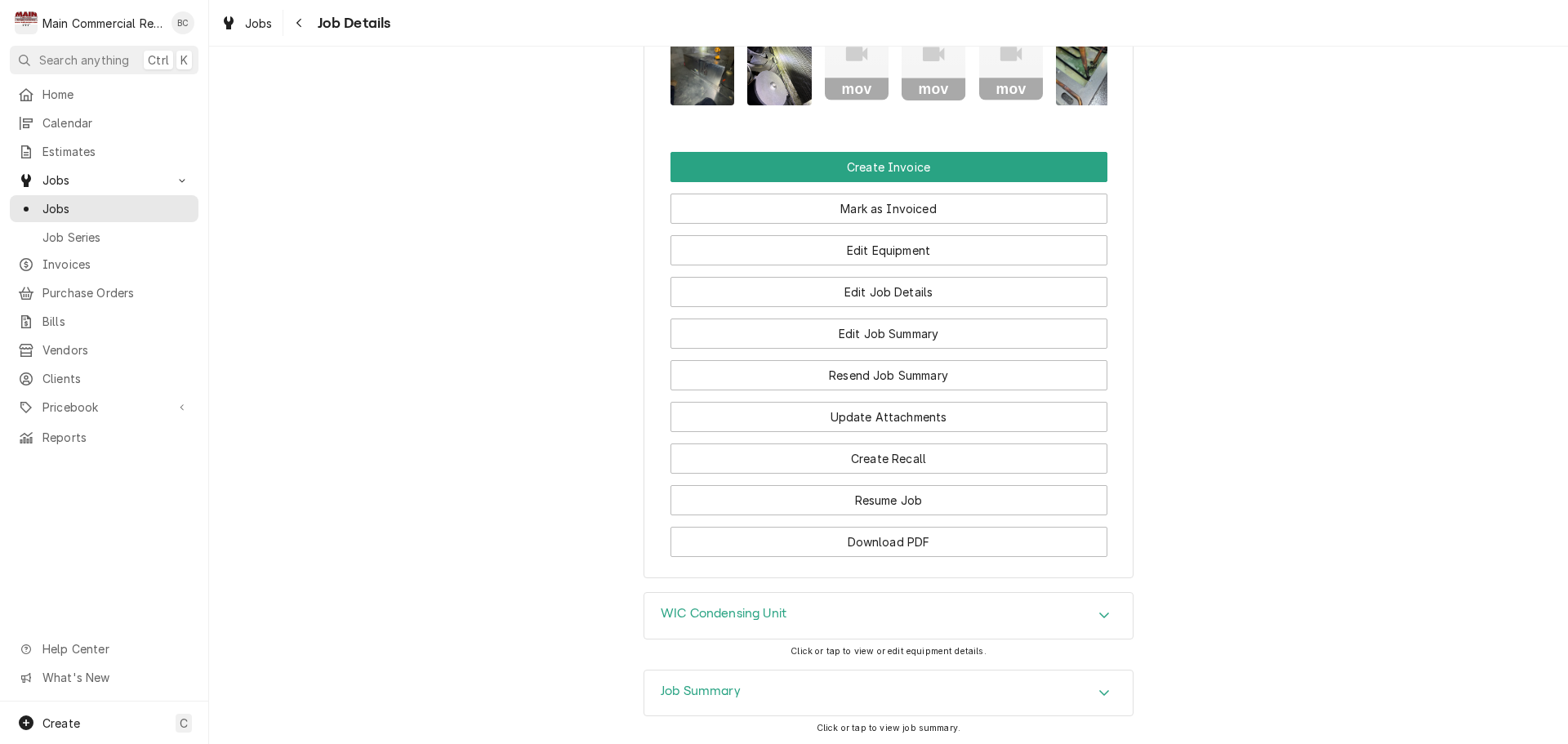
scroll to position [1494, 0]
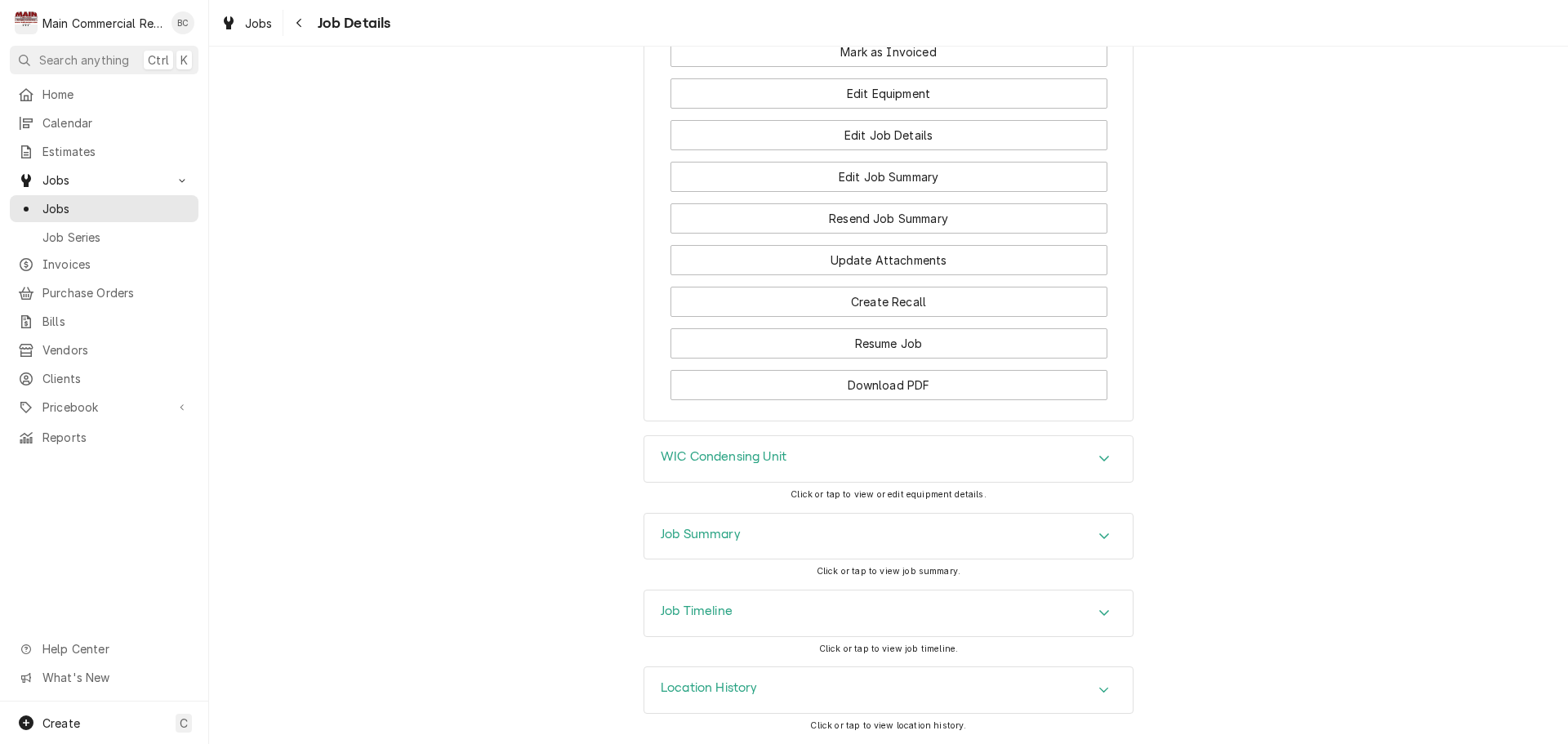
click at [699, 535] on h3 "Job Summary" at bounding box center [701, 535] width 80 height 15
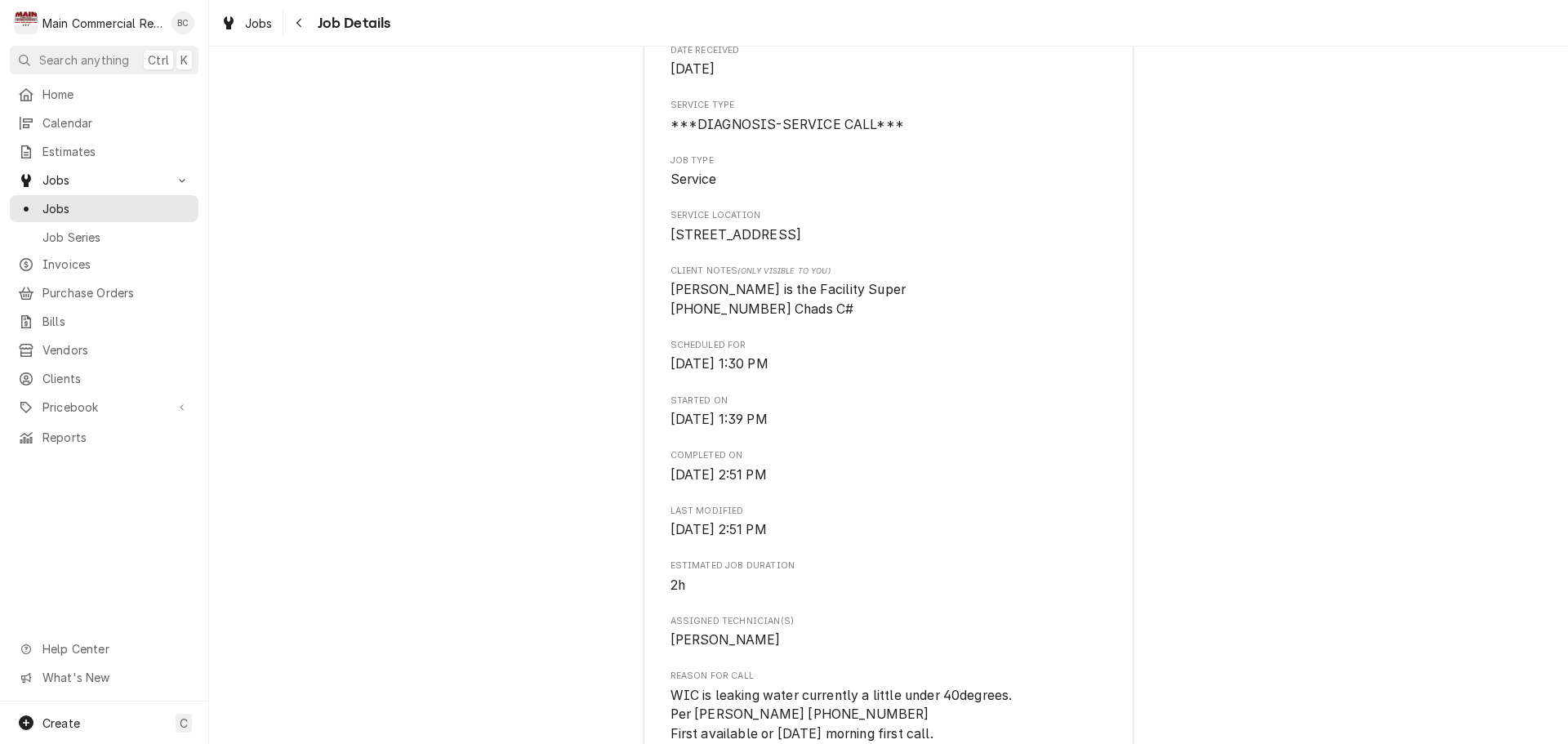
scroll to position [245, 0]
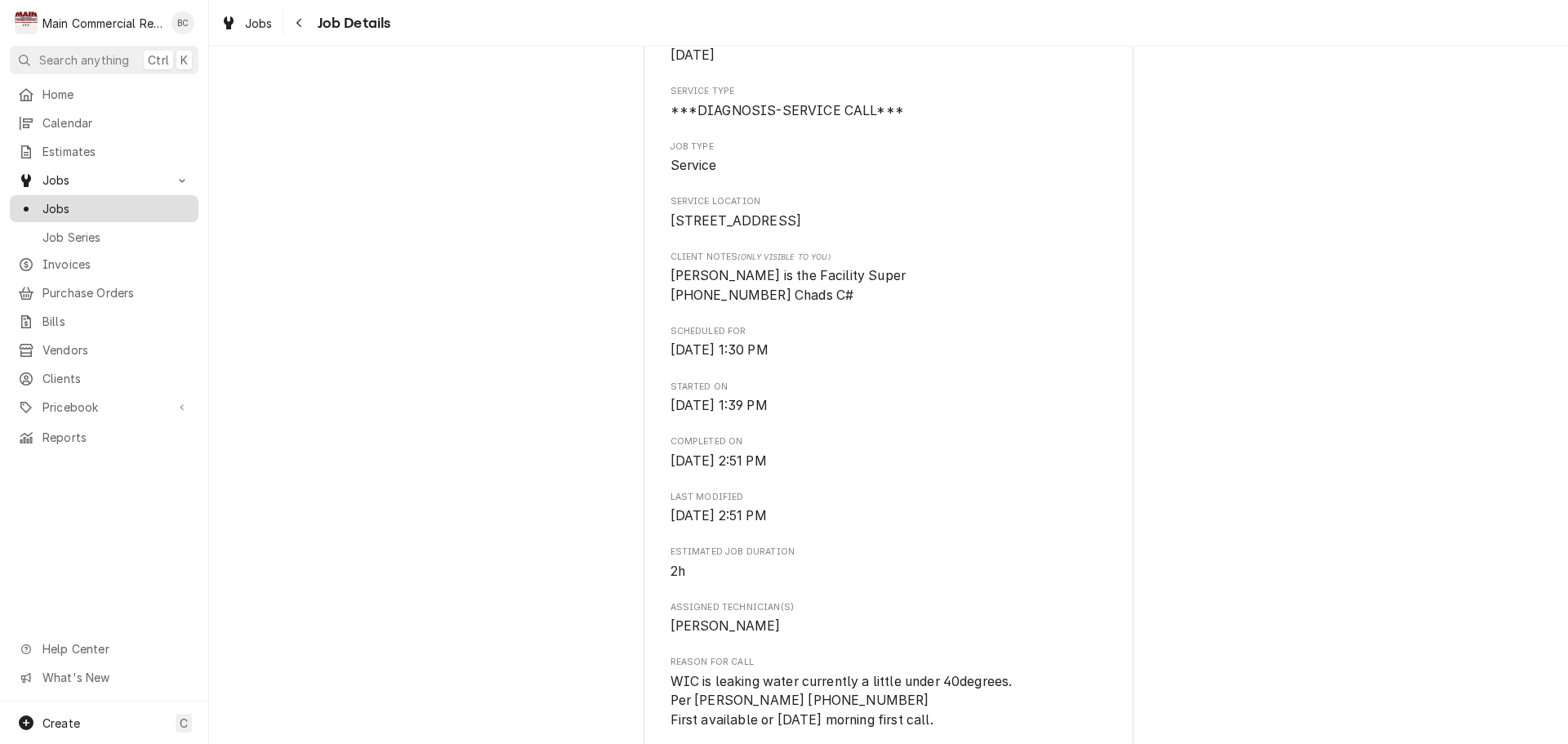
click at [124, 209] on span "Jobs" at bounding box center [117, 209] width 148 height 17
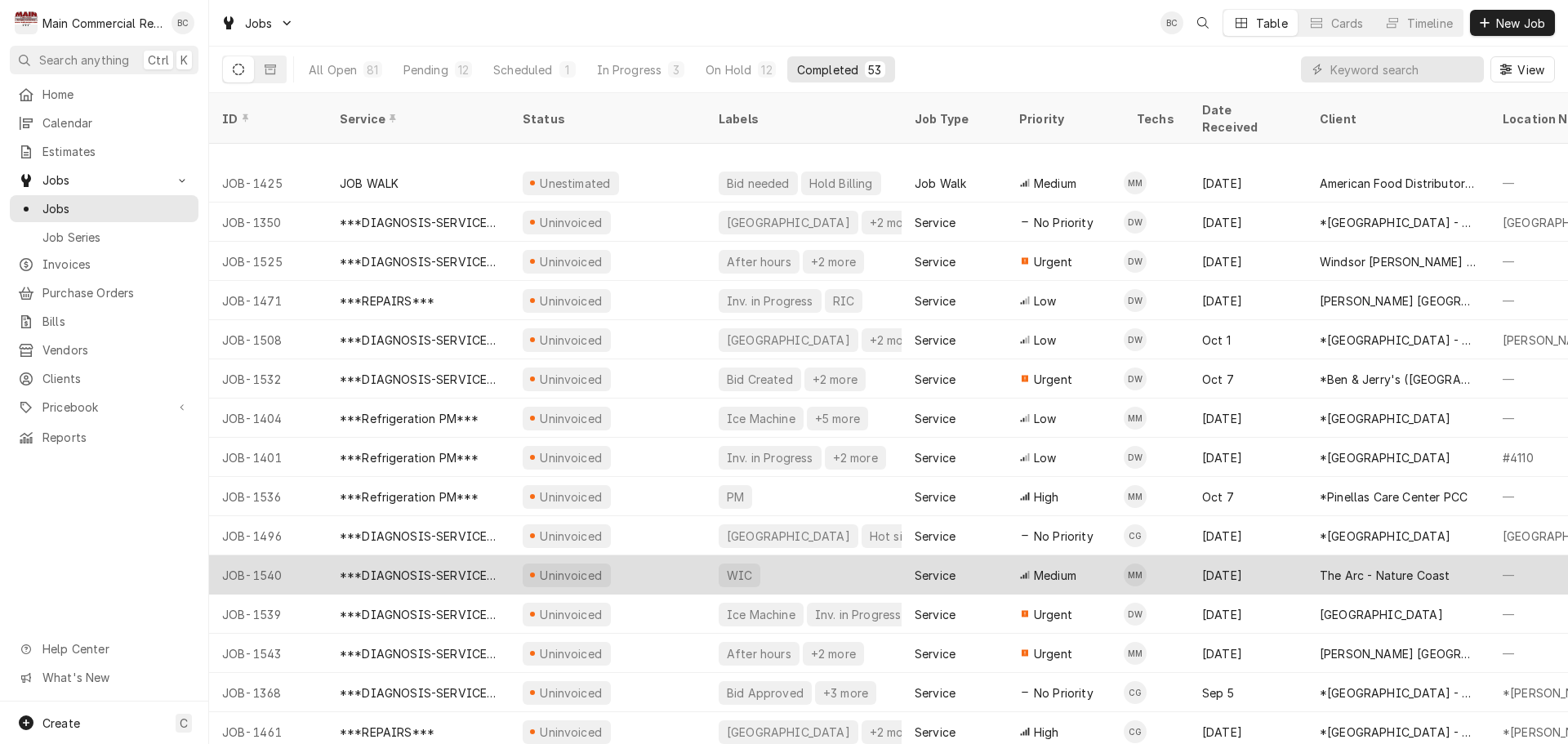
scroll to position [1470, 0]
